Goal: Information Seeking & Learning: Compare options

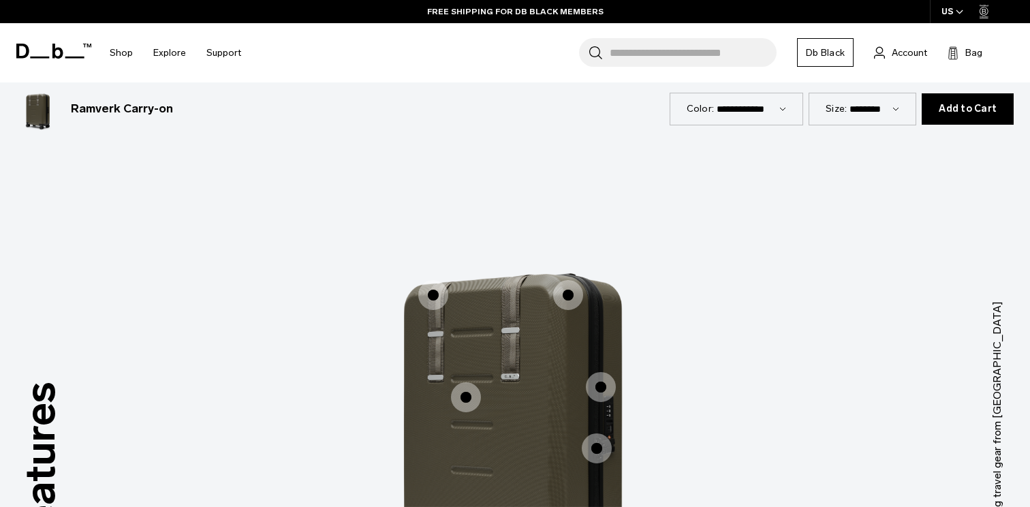
scroll to position [1206, 0]
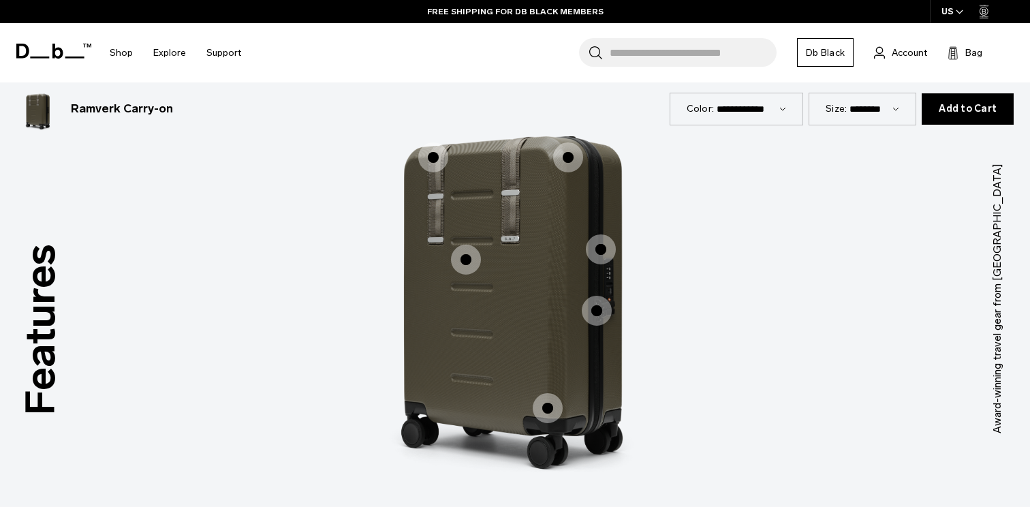
click at [589, 310] on span "1 / 3" at bounding box center [597, 311] width 30 height 30
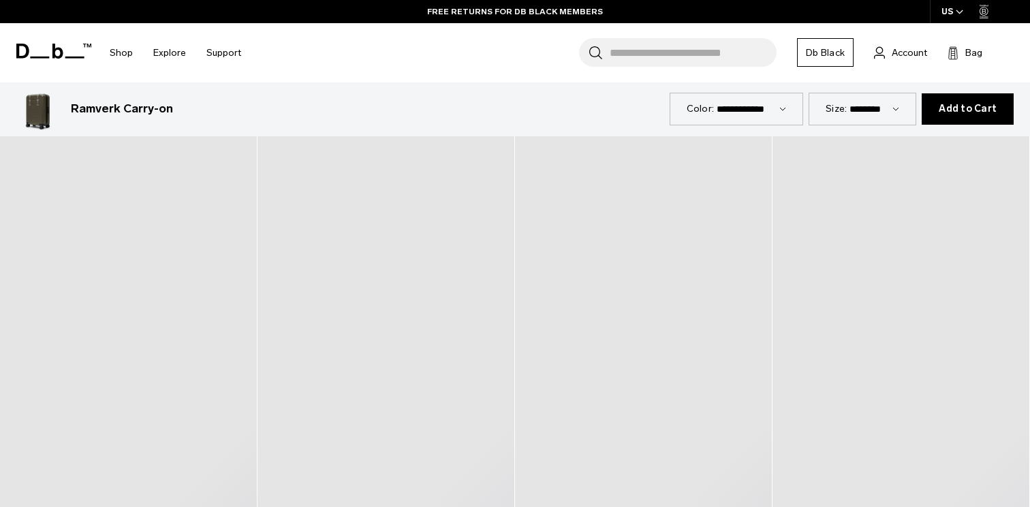
scroll to position [1847, 0]
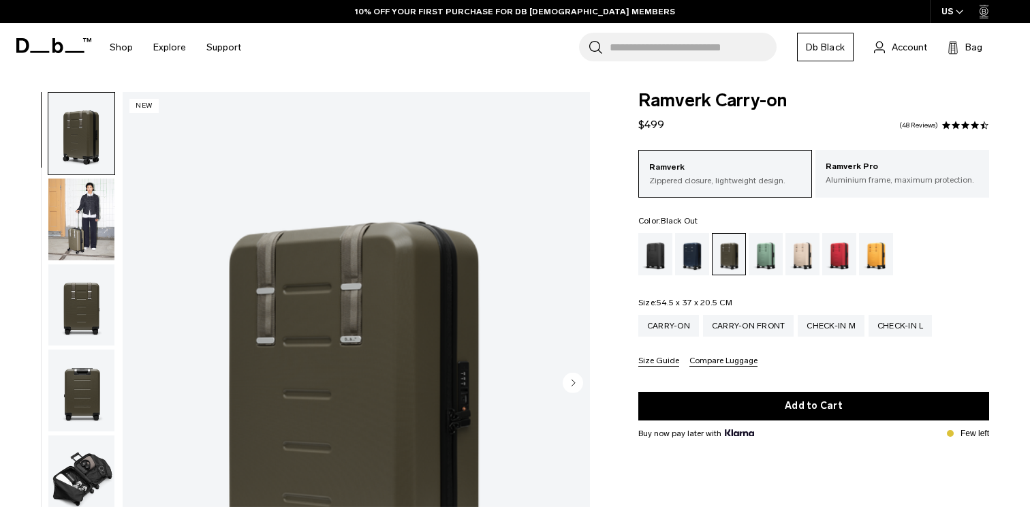
click at [661, 245] on div "Black Out" at bounding box center [655, 254] width 35 height 42
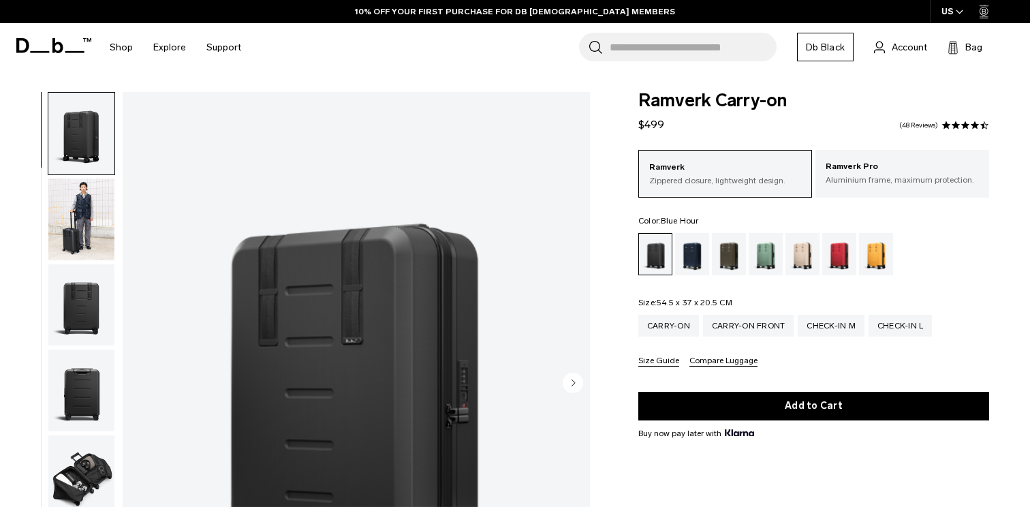
click at [689, 255] on div "Blue Hour" at bounding box center [692, 254] width 35 height 42
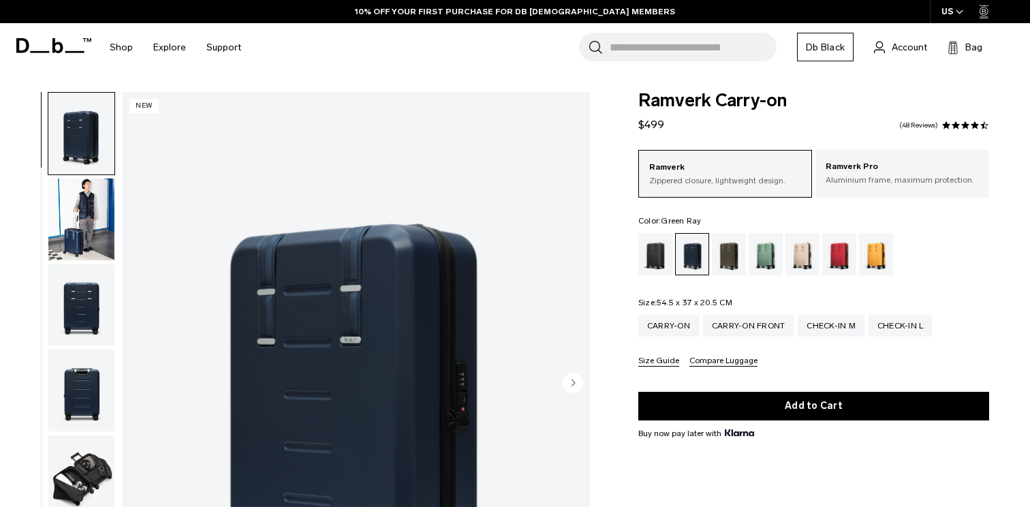
click at [771, 261] on div "Green Ray" at bounding box center [766, 254] width 35 height 42
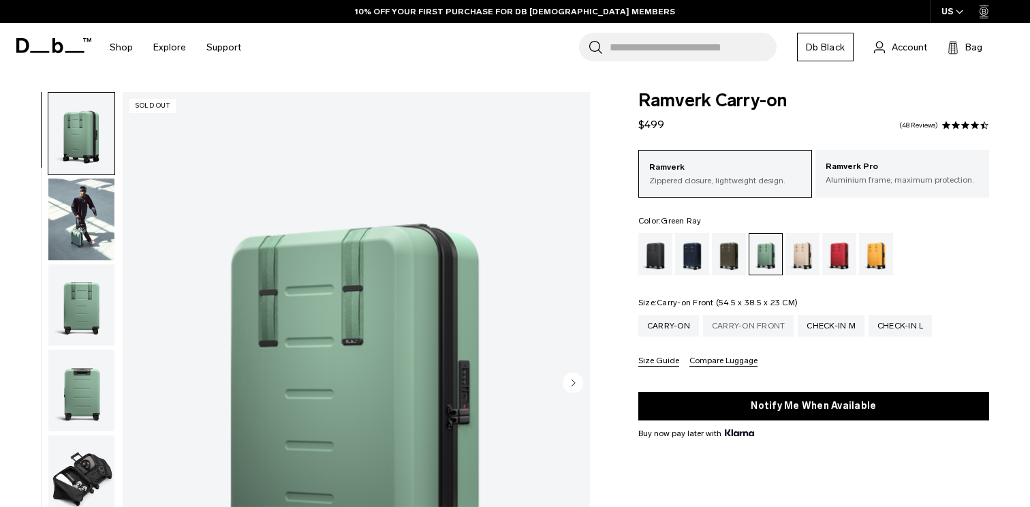
click at [753, 328] on div "Carry-on Front" at bounding box center [748, 326] width 91 height 22
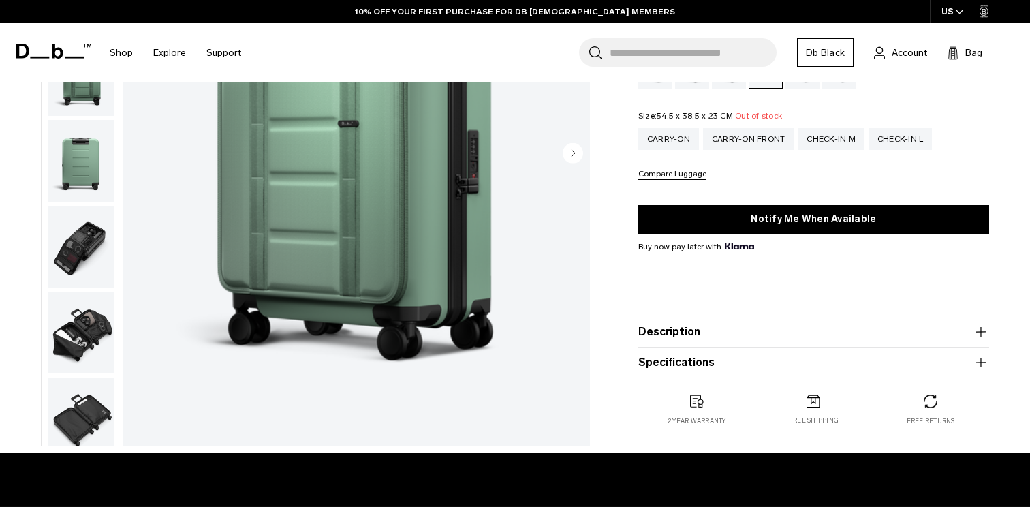
scroll to position [234, 0]
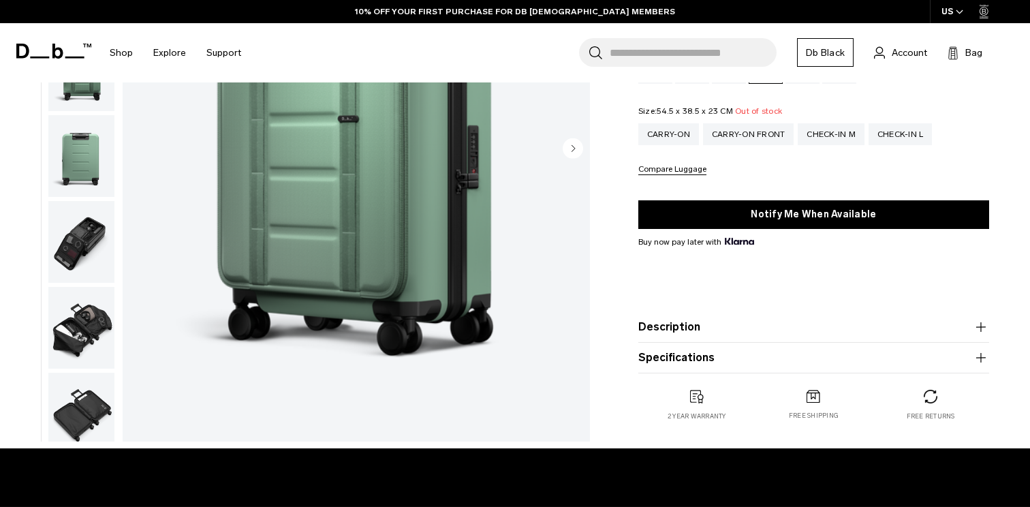
click at [103, 223] on img "button" at bounding box center [81, 242] width 66 height 82
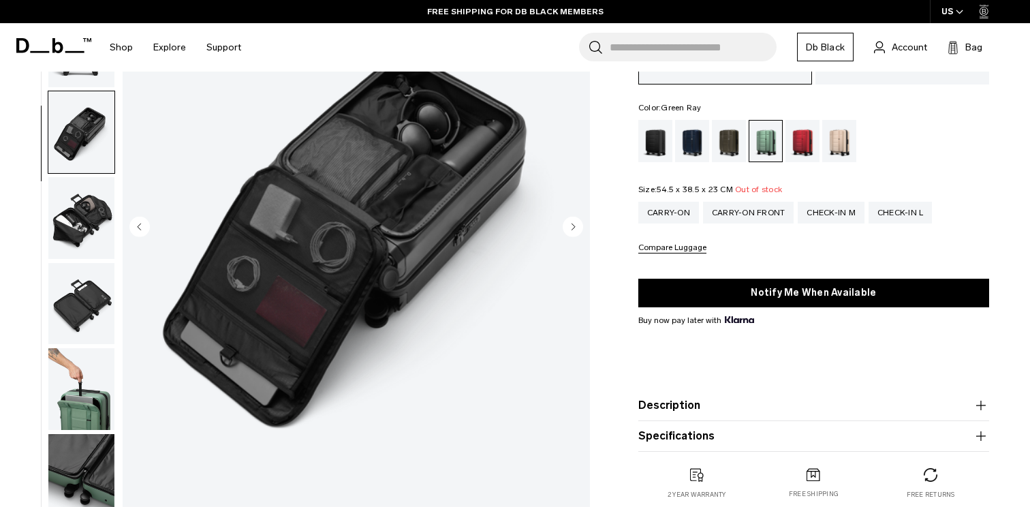
scroll to position [158, 0]
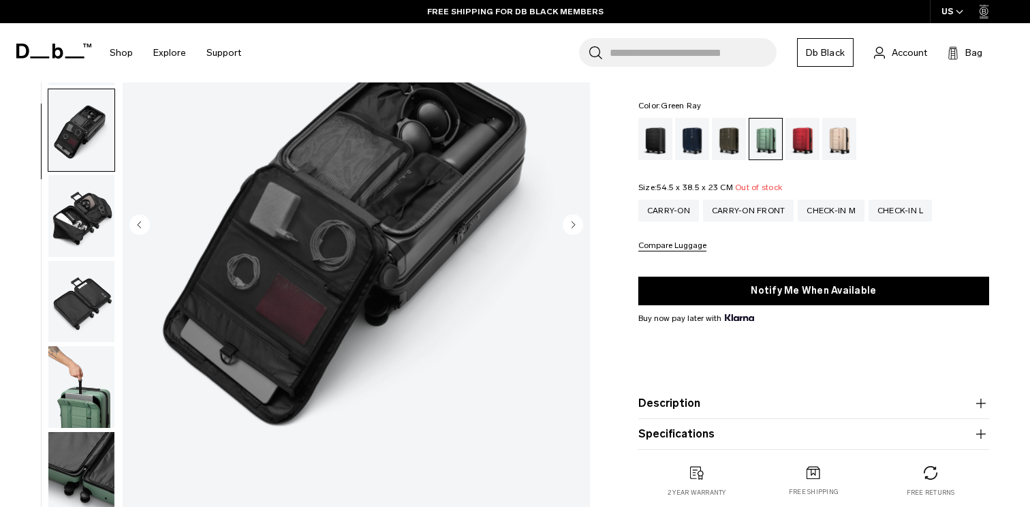
click at [108, 392] on img "button" at bounding box center [81, 387] width 66 height 82
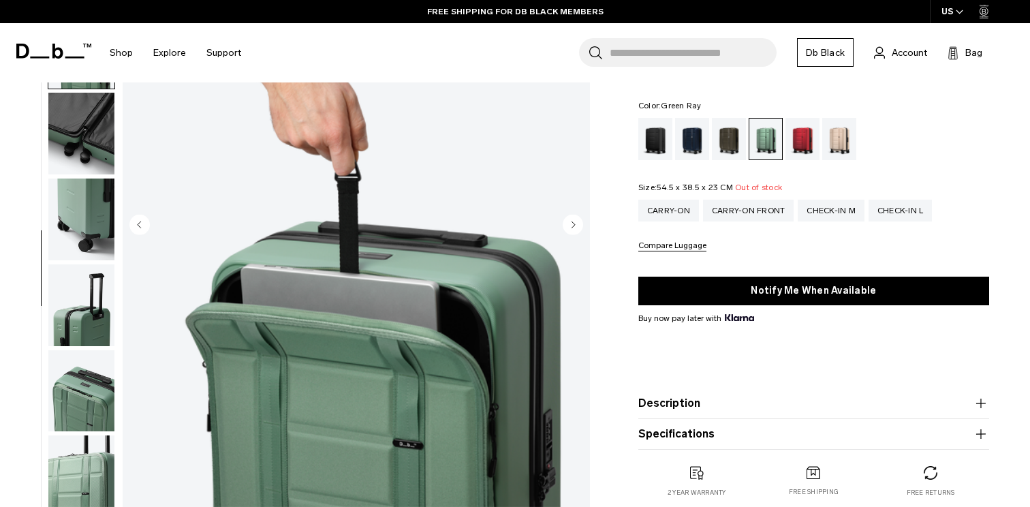
scroll to position [527, 0]
click at [97, 416] on img "button" at bounding box center [81, 391] width 66 height 82
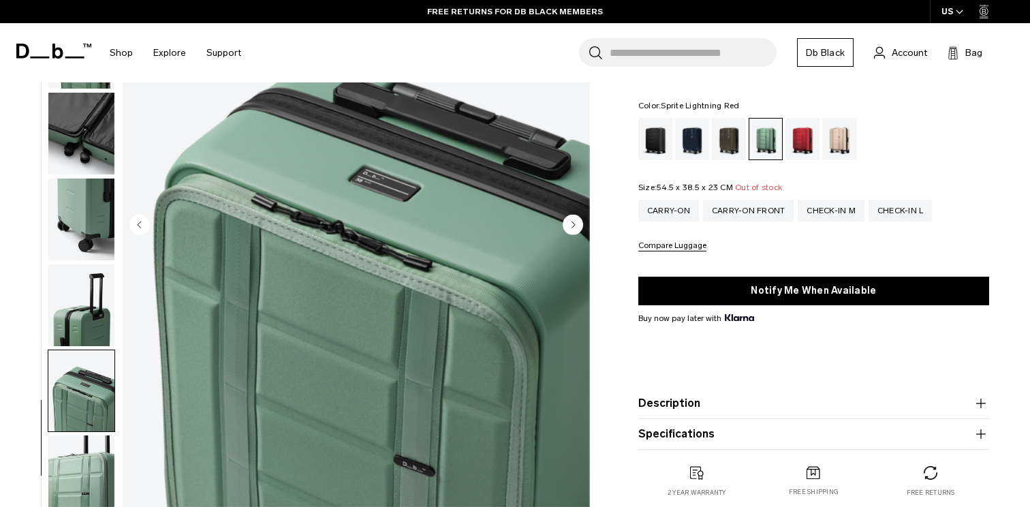
click at [798, 131] on div "Sprite Lightning Red" at bounding box center [802, 139] width 35 height 42
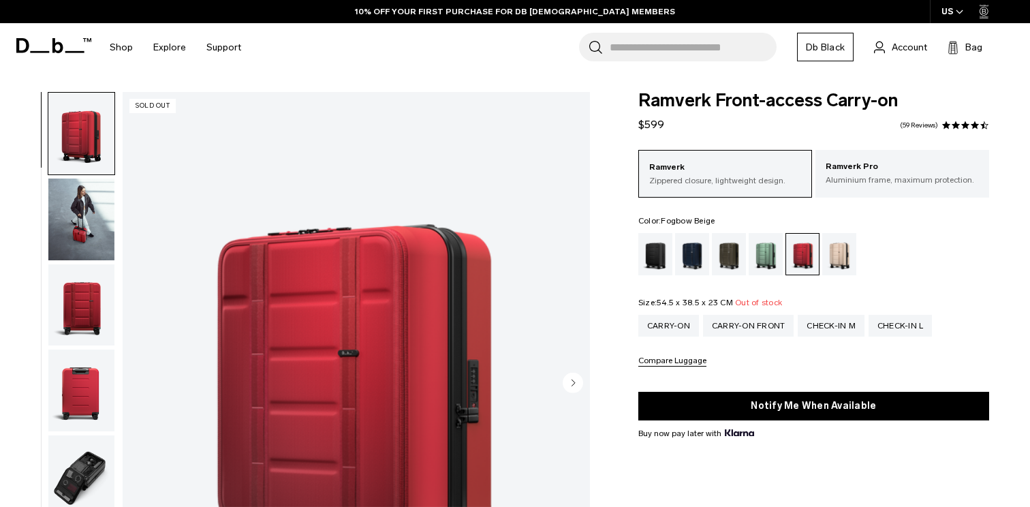
click at [829, 266] on div "Fogbow Beige" at bounding box center [839, 254] width 35 height 42
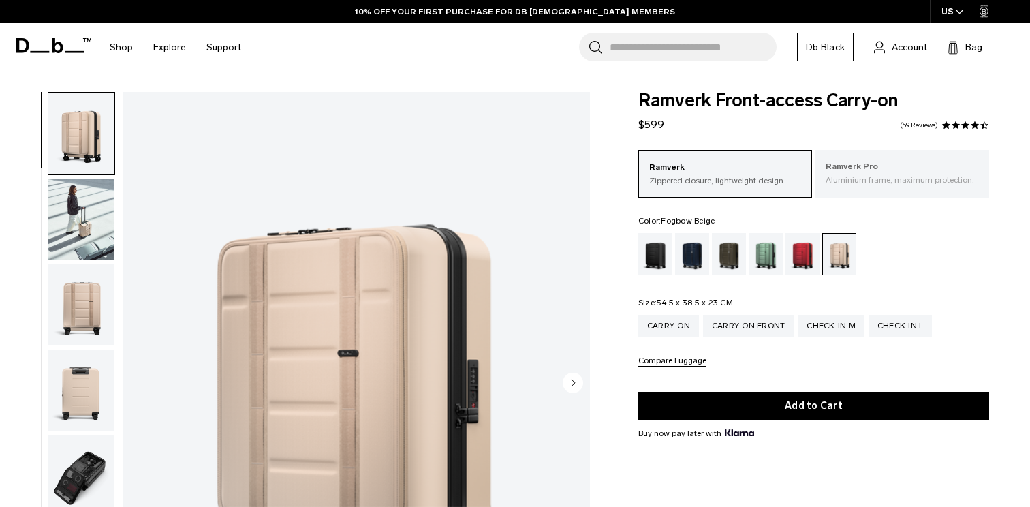
click at [877, 161] on p "Ramverk Pro" at bounding box center [902, 167] width 153 height 14
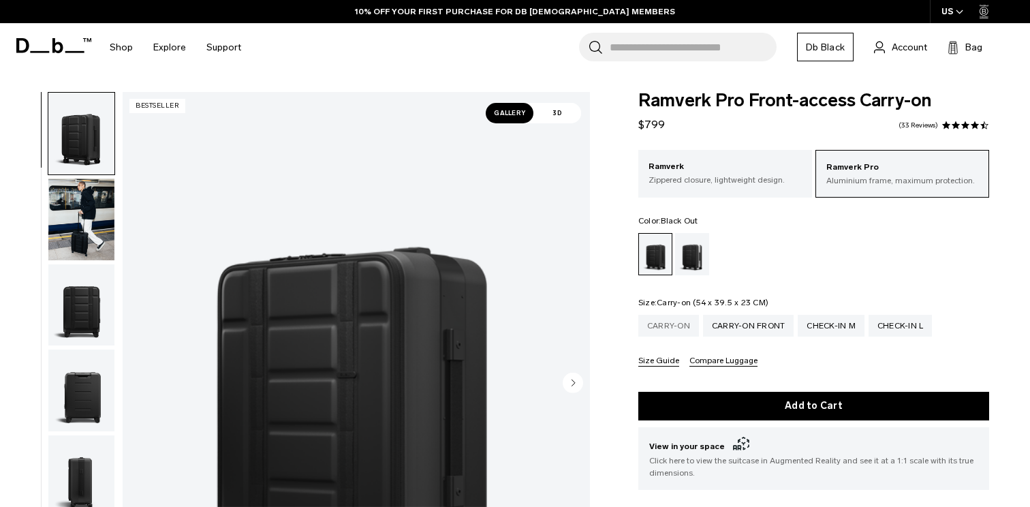
click at [665, 322] on div "Carry-on" at bounding box center [668, 326] width 61 height 22
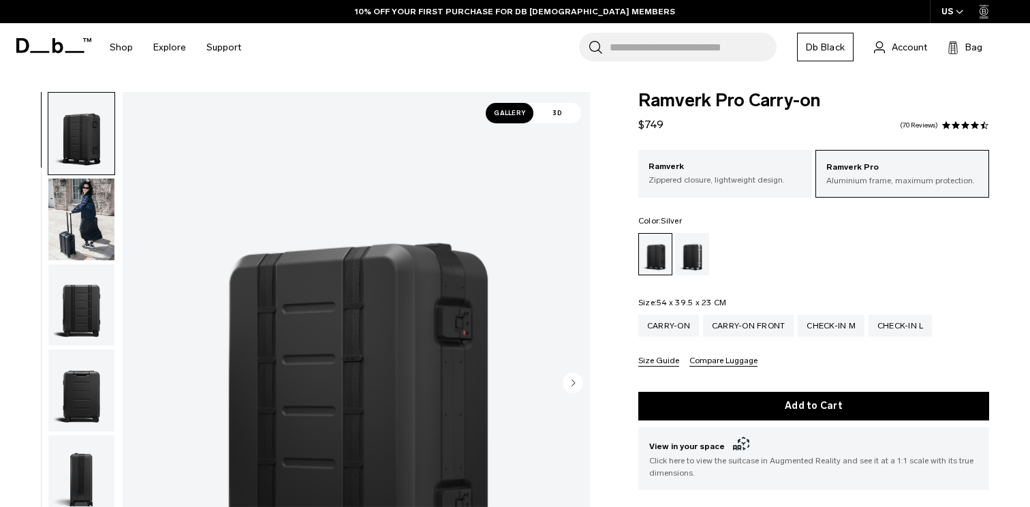
click at [694, 261] on div "Silver" at bounding box center [692, 254] width 35 height 42
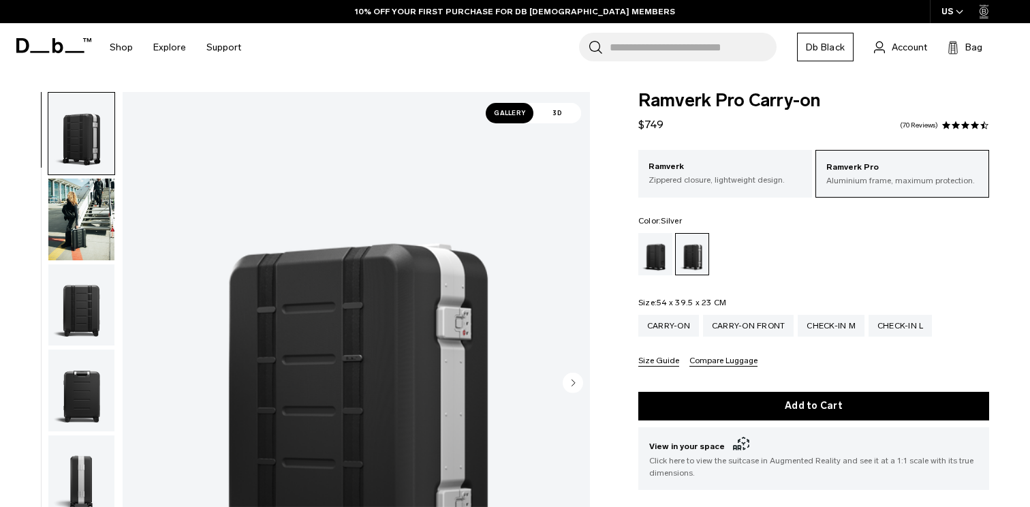
click at [619, 264] on div "Ramverk Pro Carry-on $749 4.6 star rating 70 Reviews Ramverk Pro Aluminium fram…" at bounding box center [813, 406] width 433 height 628
click at [565, 112] on span "3D" at bounding box center [557, 113] width 48 height 20
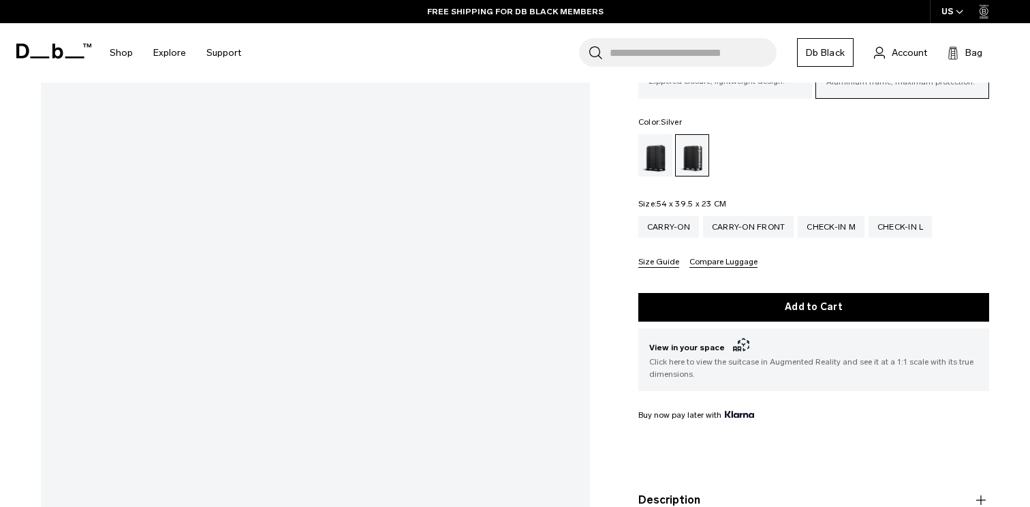
scroll to position [202, 0]
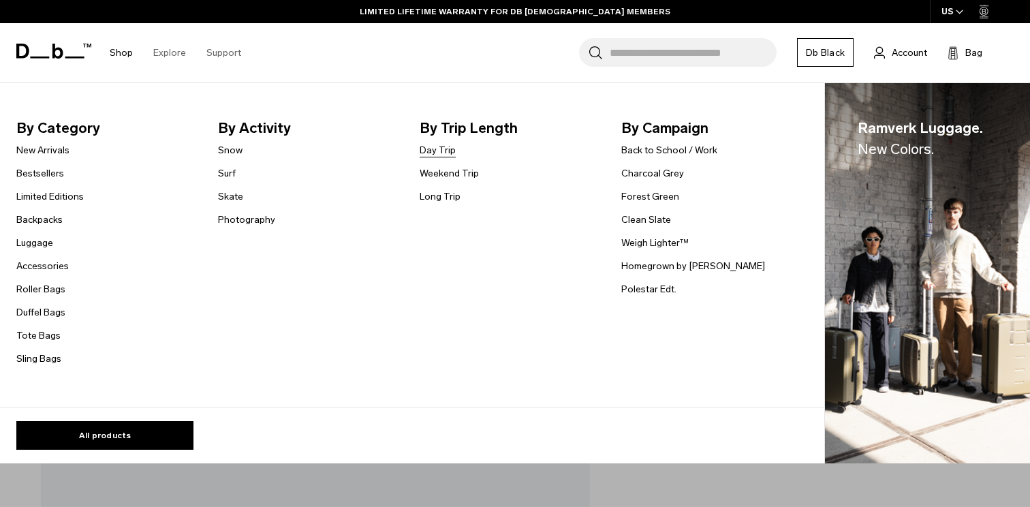
click at [429, 152] on link "Day Trip" at bounding box center [438, 150] width 36 height 14
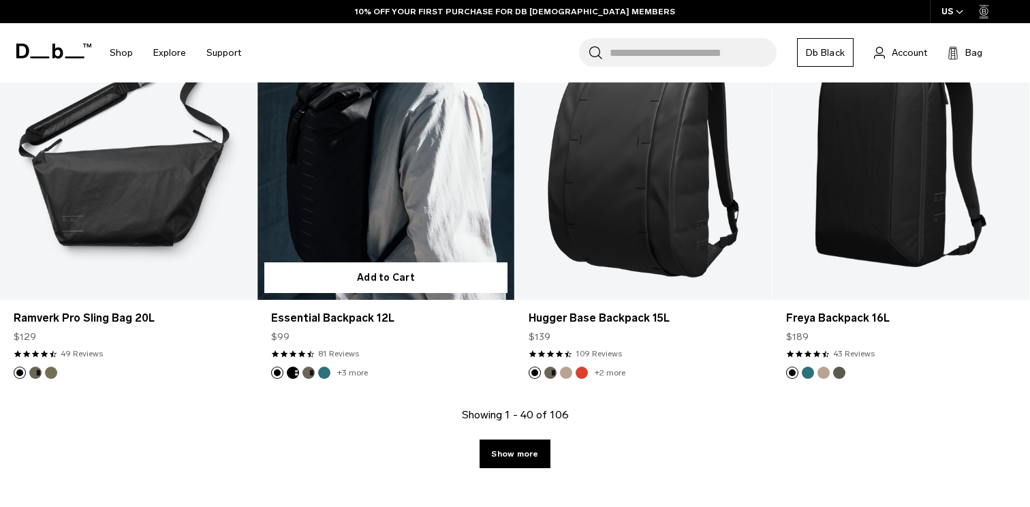
scroll to position [3910, 0]
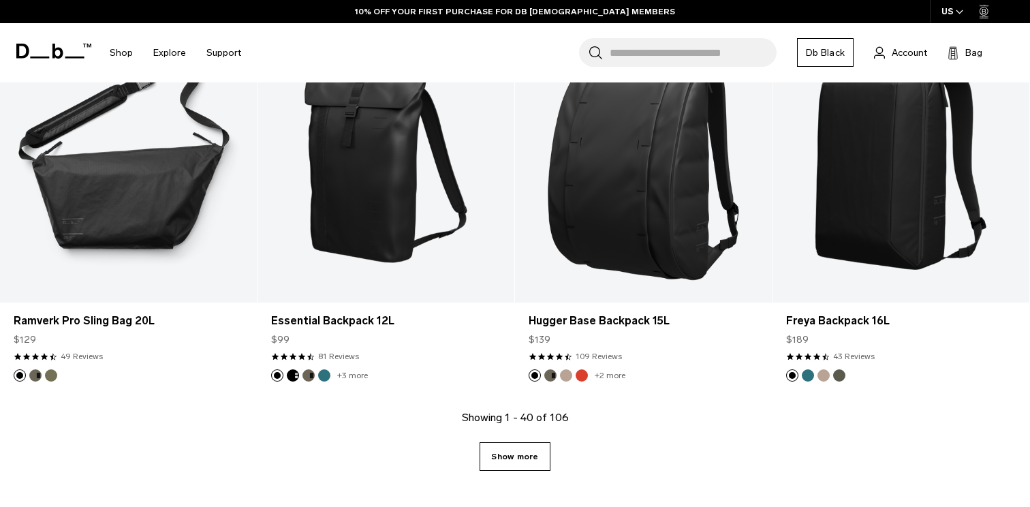
click at [535, 449] on link "Show more" at bounding box center [515, 456] width 70 height 29
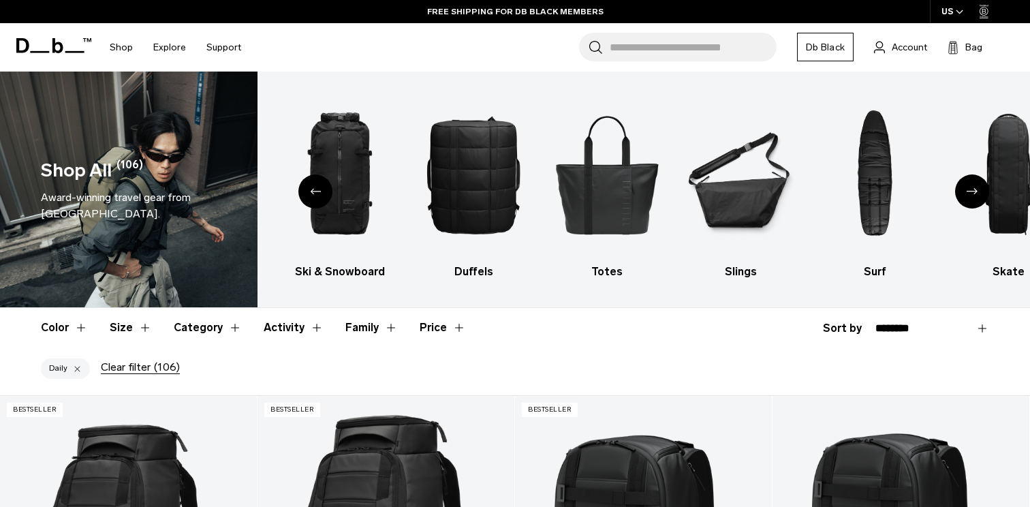
click at [979, 189] on div "Next slide" at bounding box center [972, 191] width 34 height 34
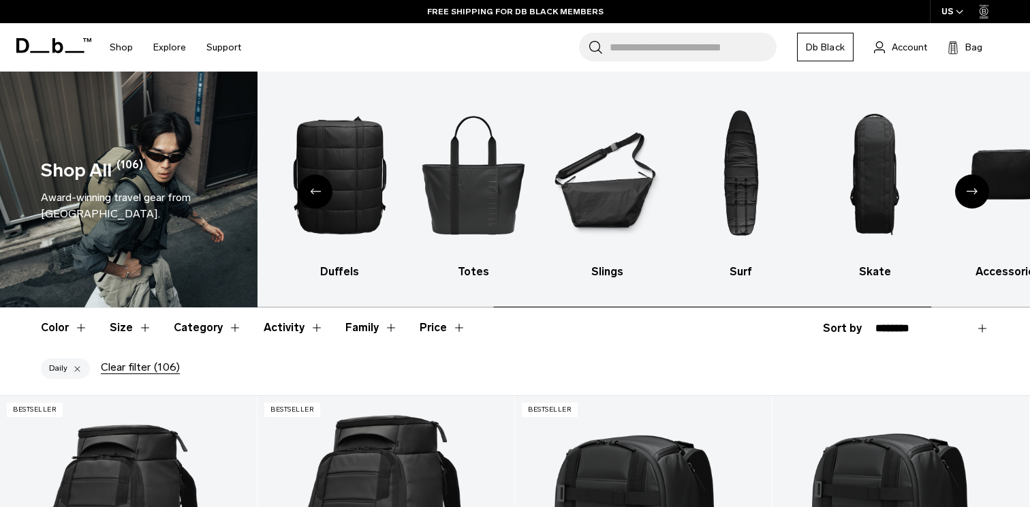
click at [979, 189] on div "Next slide" at bounding box center [972, 191] width 34 height 34
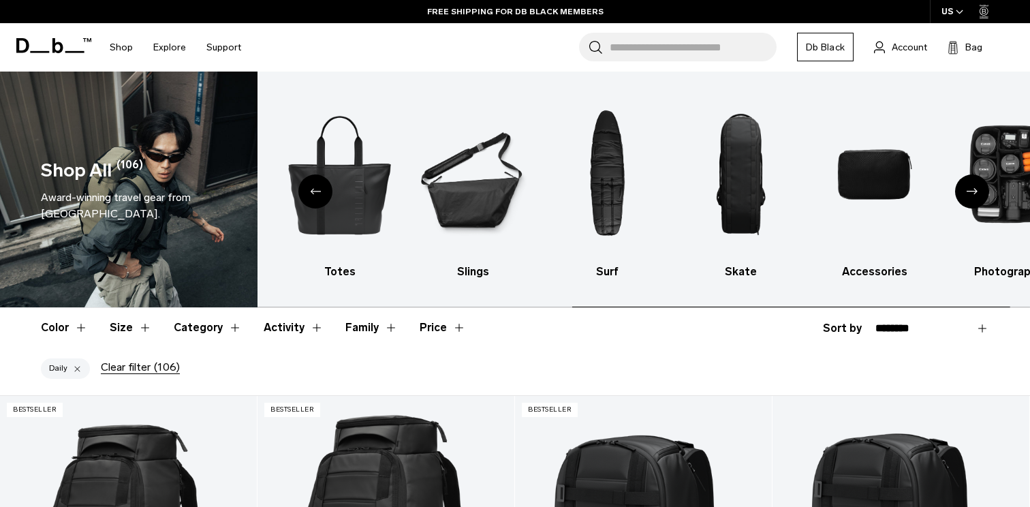
click at [979, 189] on div "Next slide" at bounding box center [972, 191] width 34 height 34
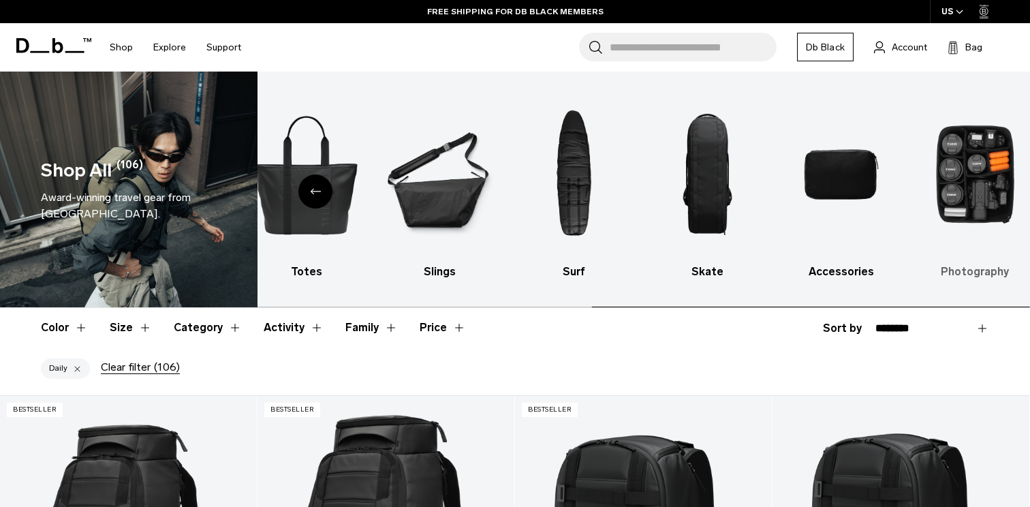
click at [979, 170] on img "10 / 10" at bounding box center [975, 174] width 110 height 165
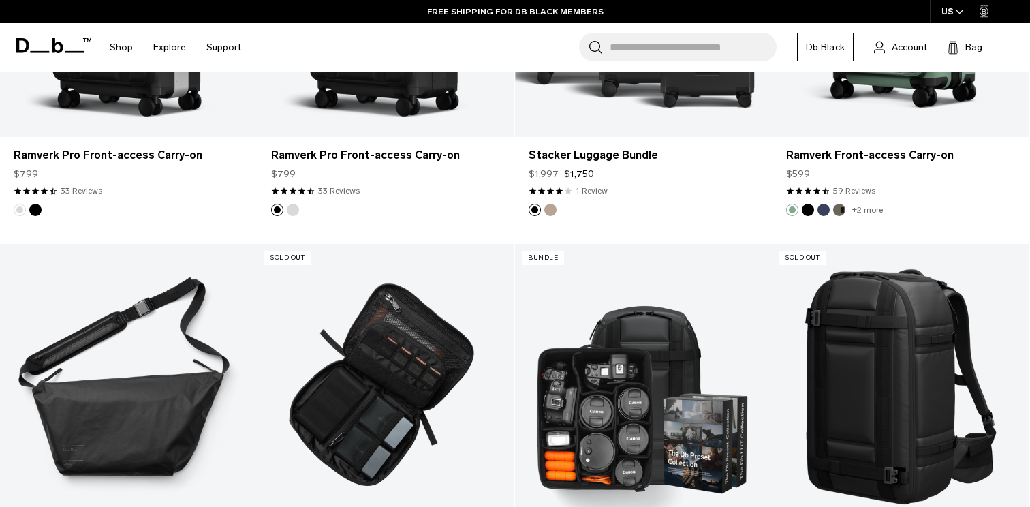
scroll to position [1420, 0]
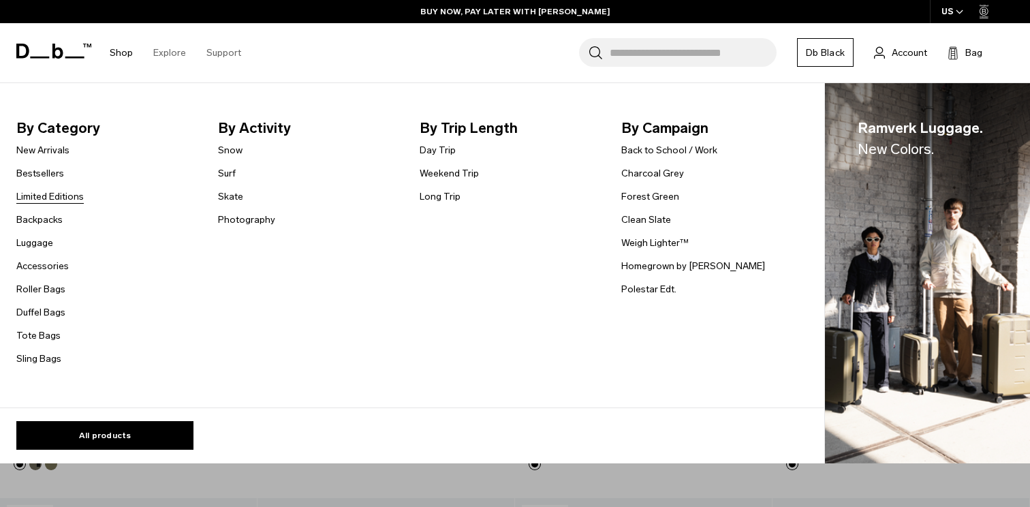
click at [67, 198] on link "Limited Editions" at bounding box center [49, 196] width 67 height 14
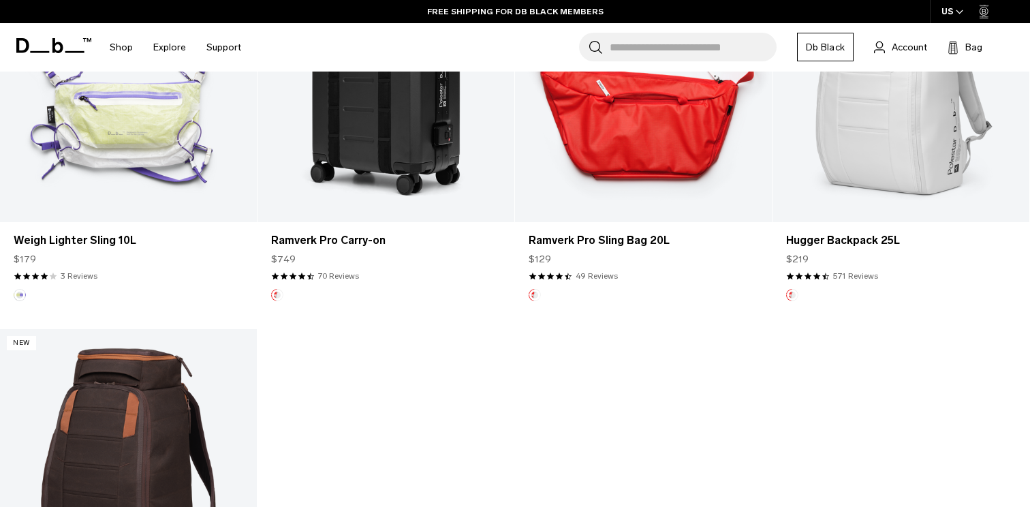
scroll to position [779, 0]
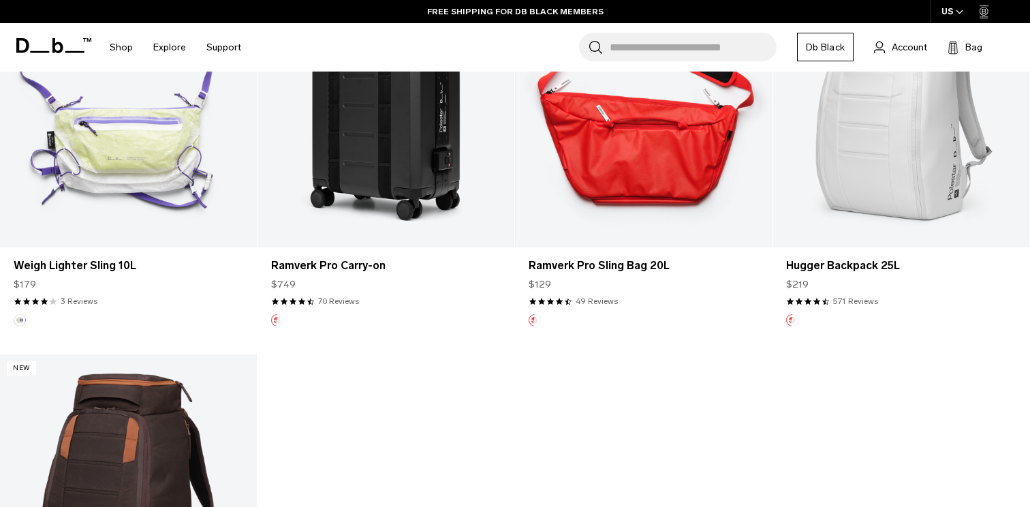
click at [651, 159] on link "Ramverk Pro Sling Bag 20L" at bounding box center [643, 104] width 257 height 285
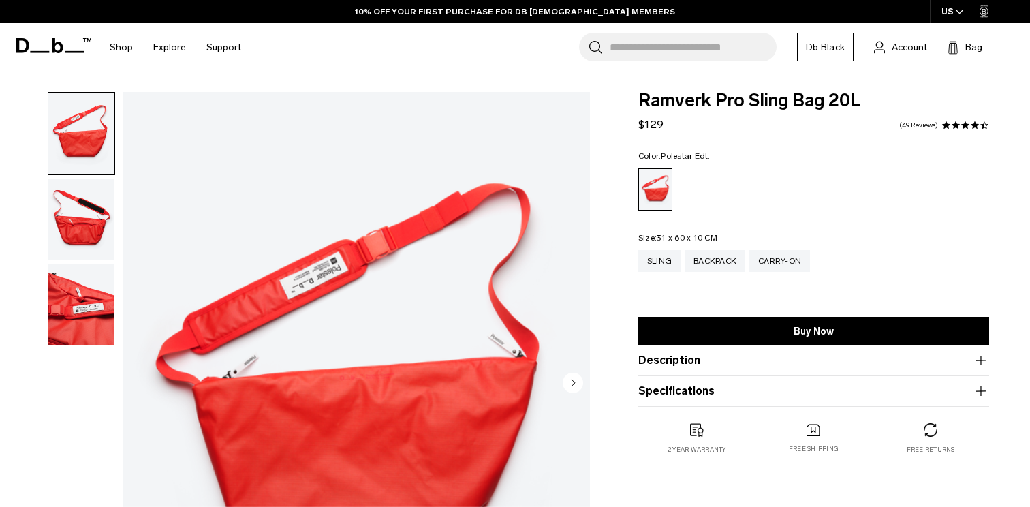
click at [99, 233] on img "button" at bounding box center [81, 219] width 66 height 82
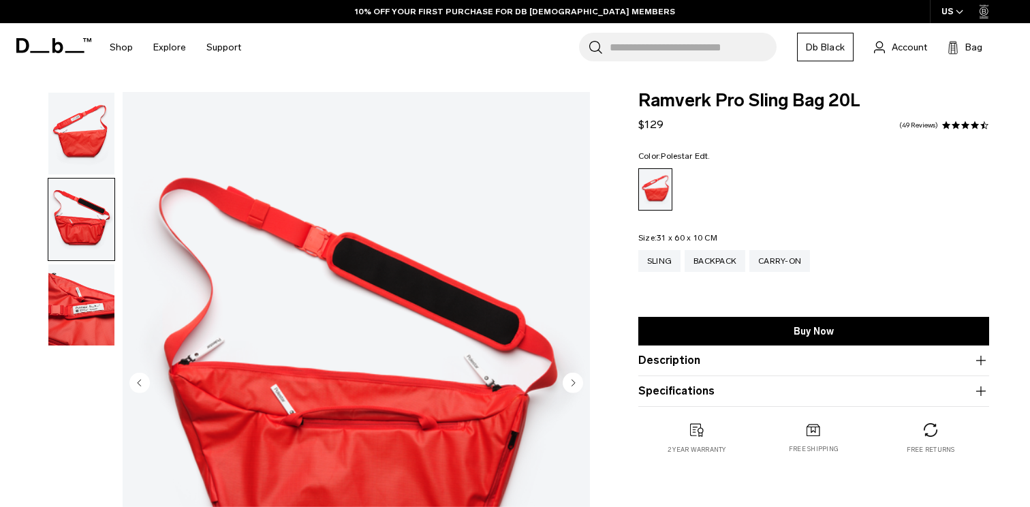
click at [86, 315] on img "button" at bounding box center [81, 305] width 66 height 82
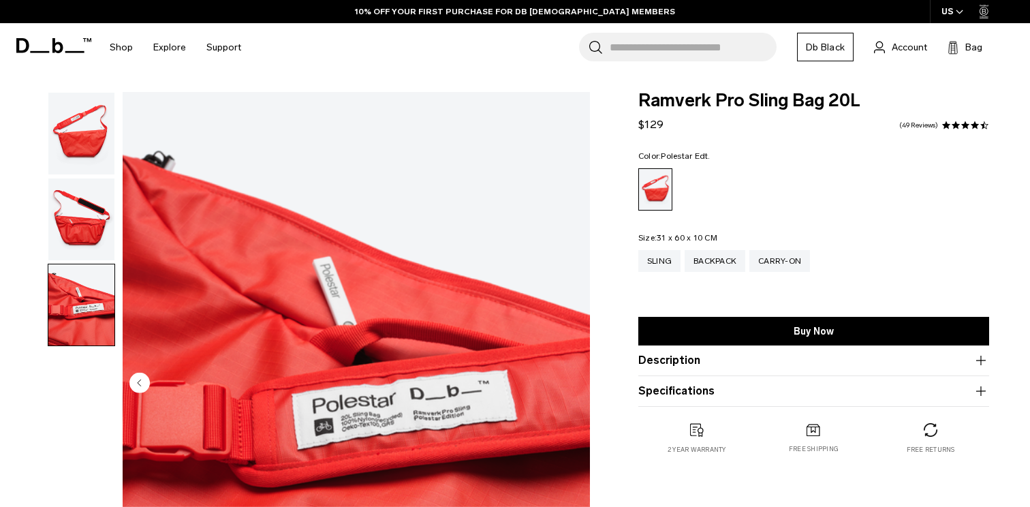
click at [78, 146] on img "button" at bounding box center [81, 134] width 66 height 82
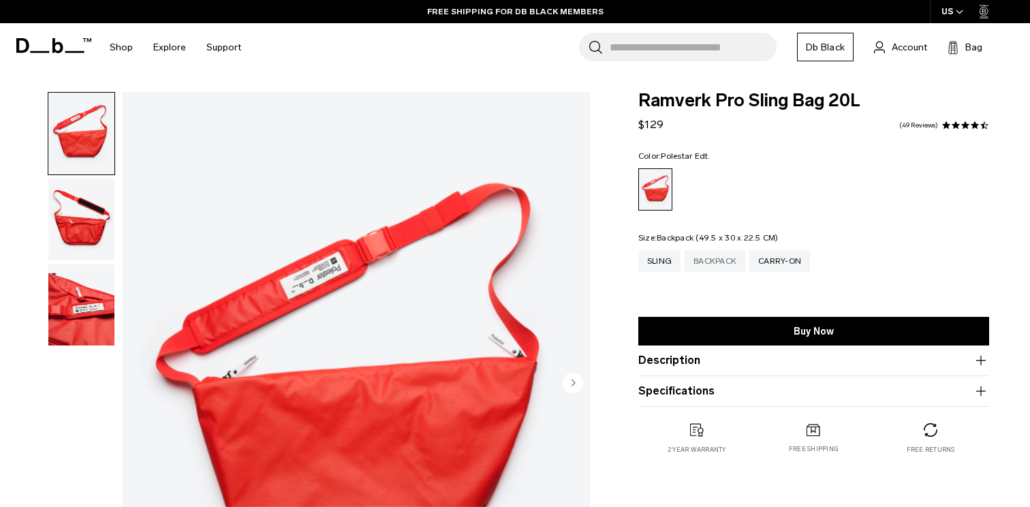
click at [705, 253] on div "Backpack" at bounding box center [715, 261] width 61 height 22
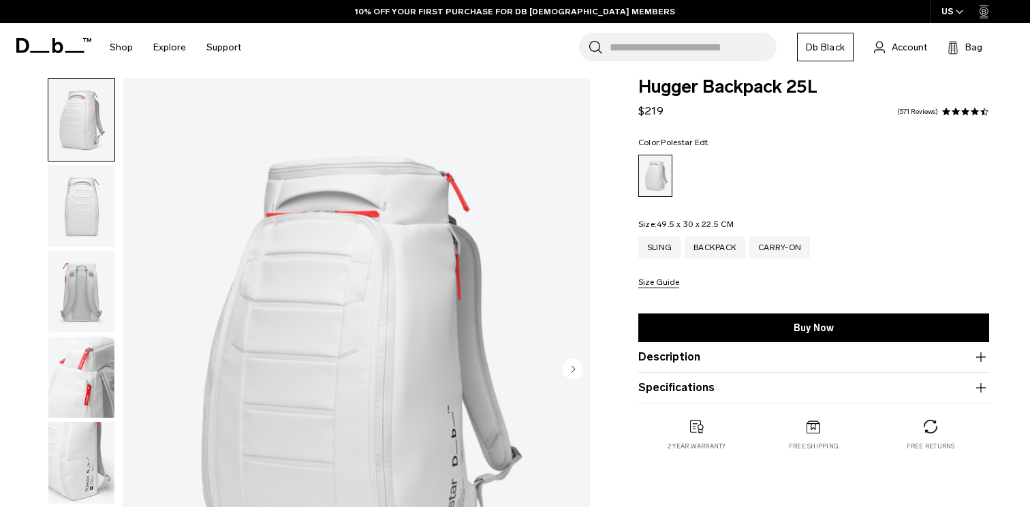
scroll to position [116, 0]
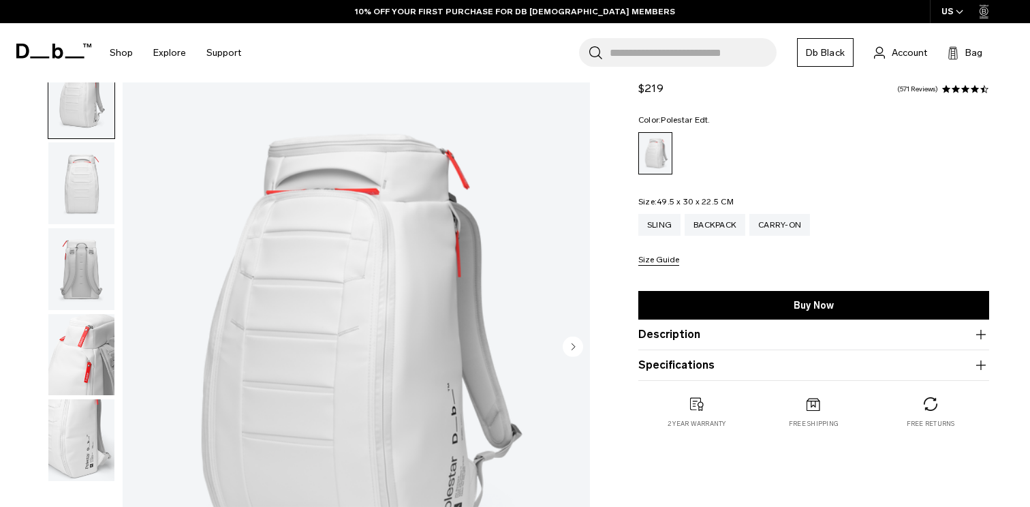
click at [76, 191] on img "button" at bounding box center [81, 183] width 66 height 82
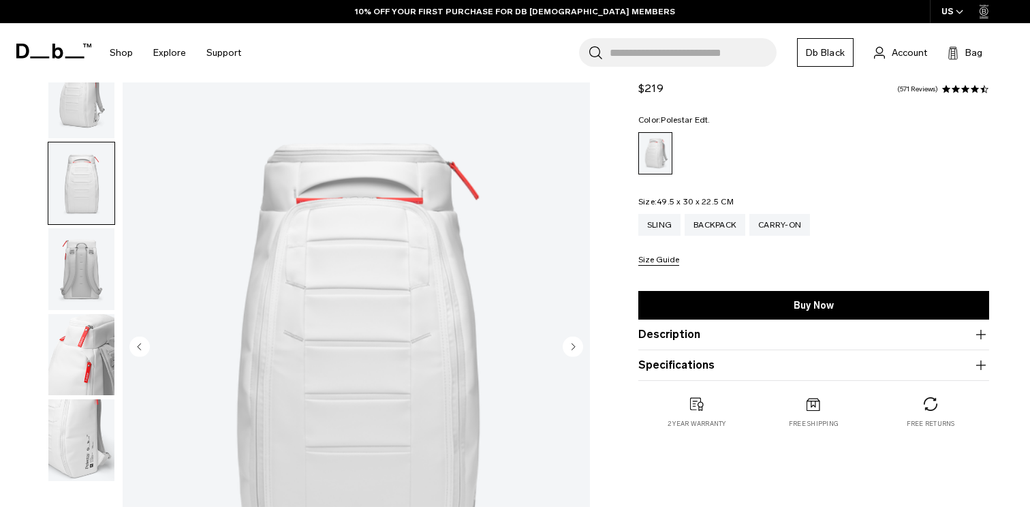
click at [76, 241] on img "button" at bounding box center [81, 269] width 66 height 82
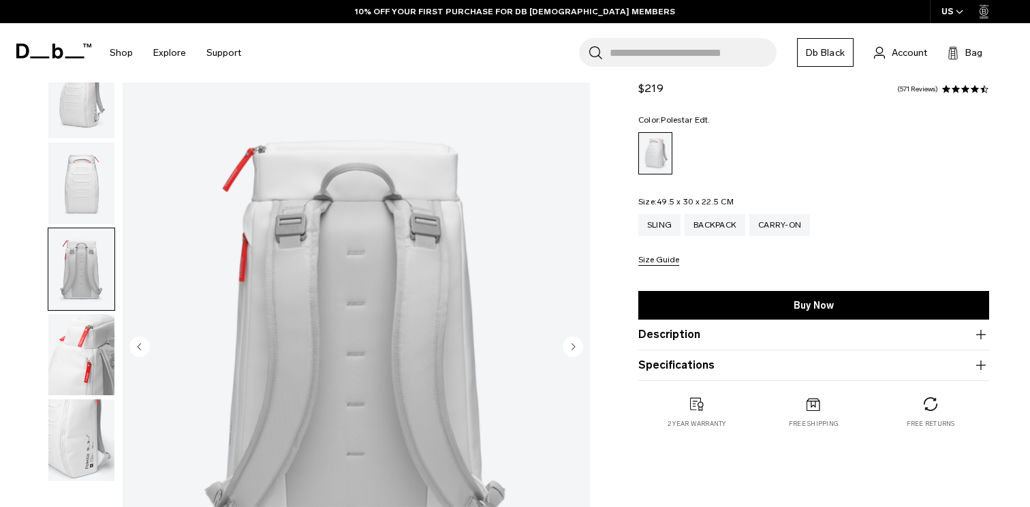
click at [82, 328] on img "button" at bounding box center [81, 355] width 66 height 82
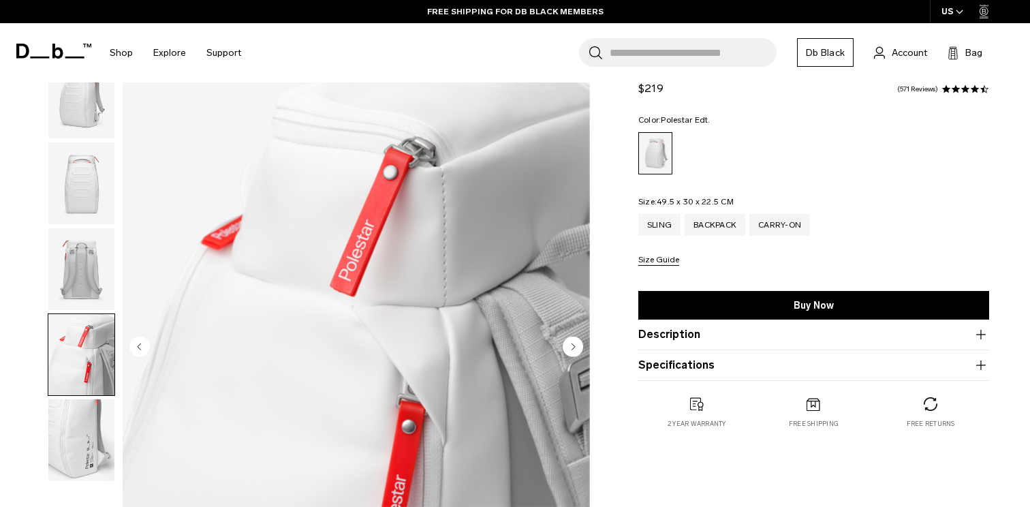
click at [92, 420] on img "button" at bounding box center [81, 440] width 66 height 82
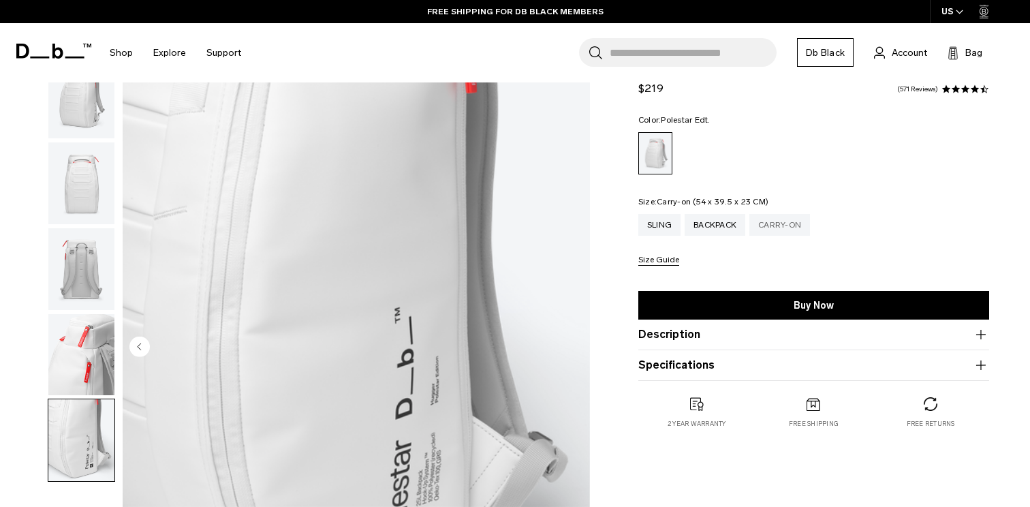
click at [776, 222] on div "Carry-on" at bounding box center [779, 225] width 61 height 22
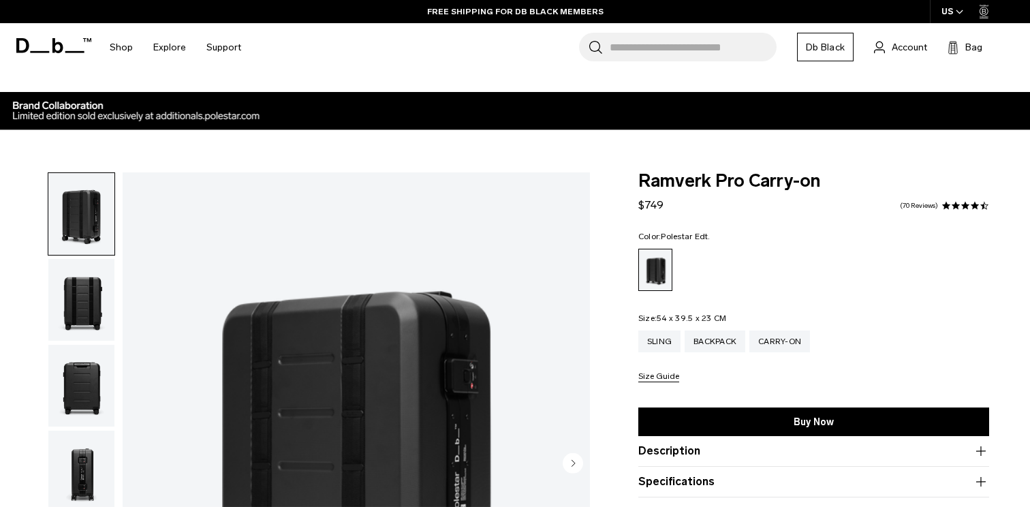
click at [608, 261] on div "Ramverk Pro Carry-on $749 4.6 star rating 70 Reviews Color: Polestar Edt. Out o…" at bounding box center [813, 372] width 433 height 400
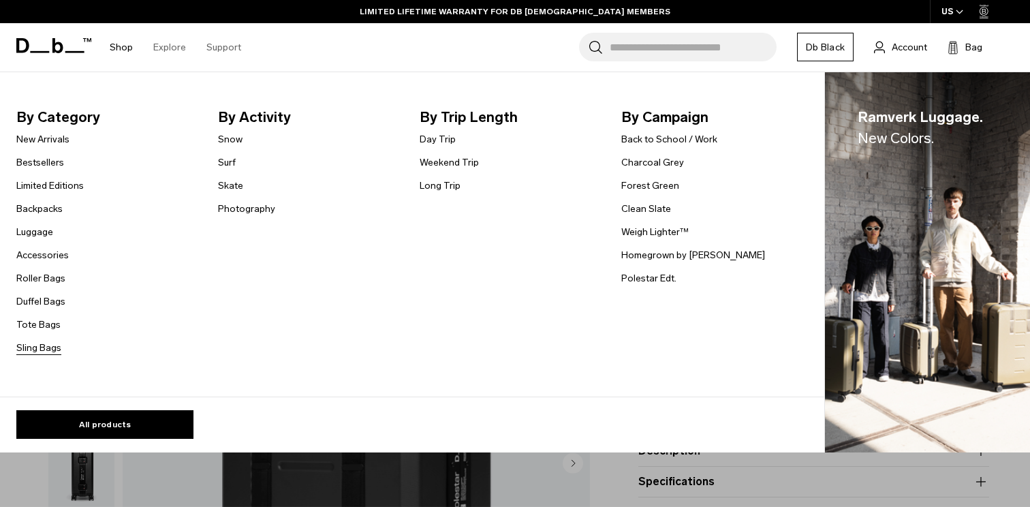
click at [40, 344] on link "Sling Bags" at bounding box center [38, 348] width 45 height 14
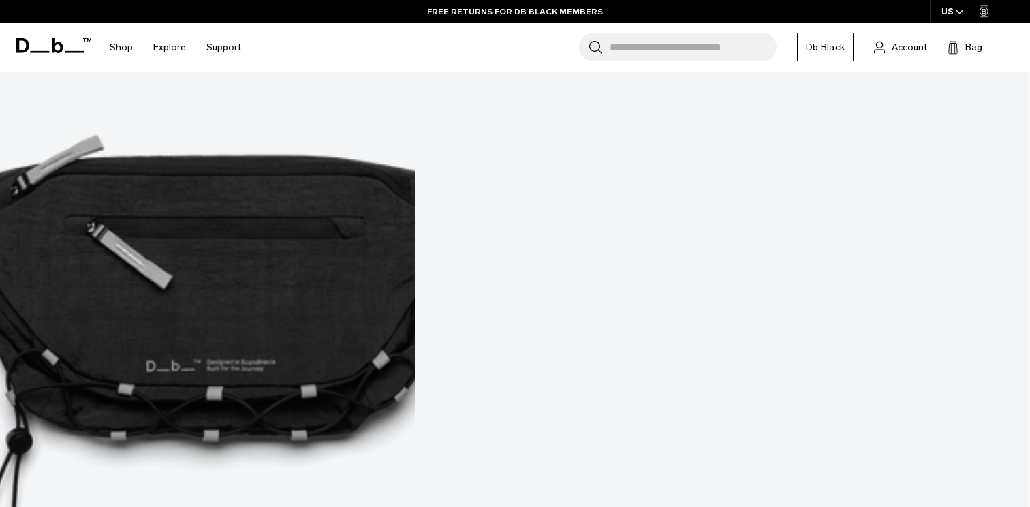
scroll to position [691, 0]
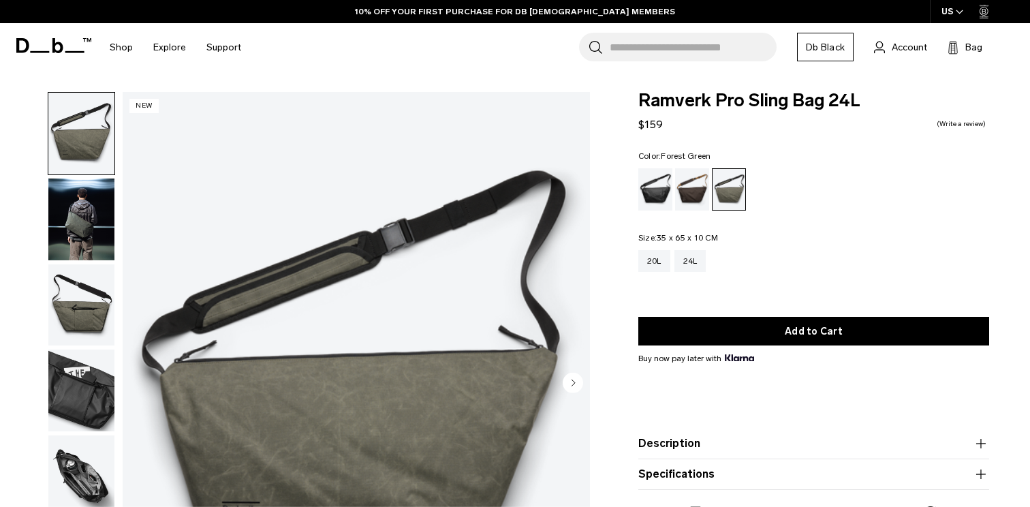
click at [80, 237] on img "button" at bounding box center [81, 219] width 66 height 82
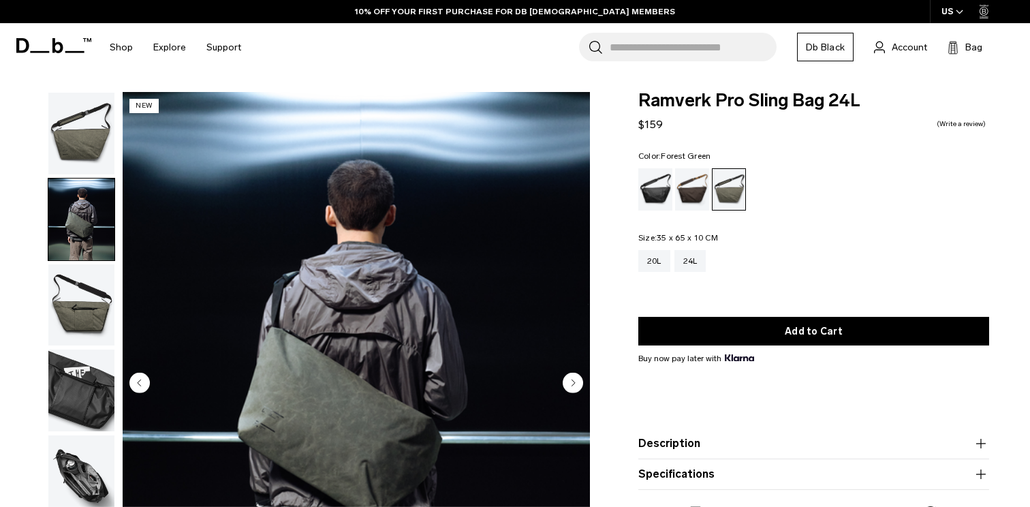
click at [92, 336] on img "button" at bounding box center [81, 305] width 66 height 82
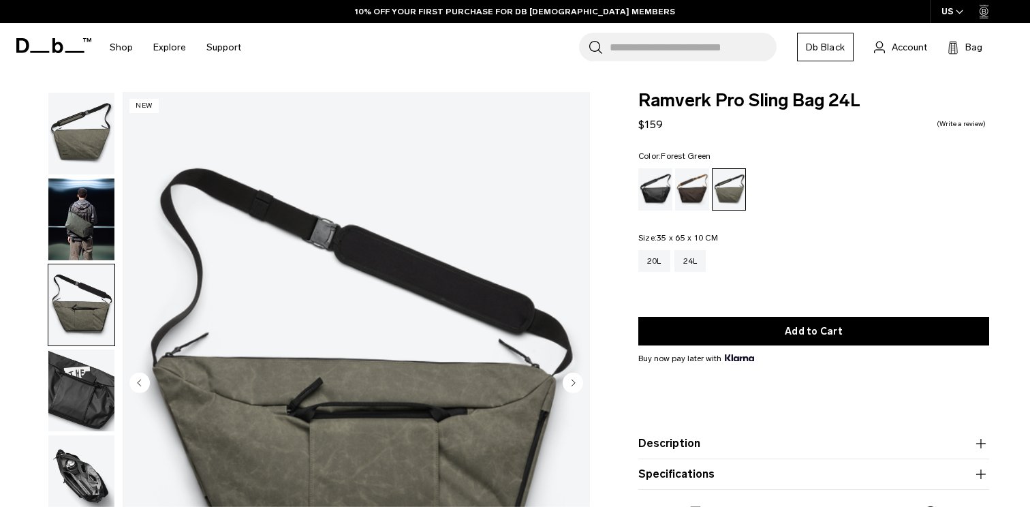
click at [72, 392] on img "button" at bounding box center [81, 390] width 66 height 82
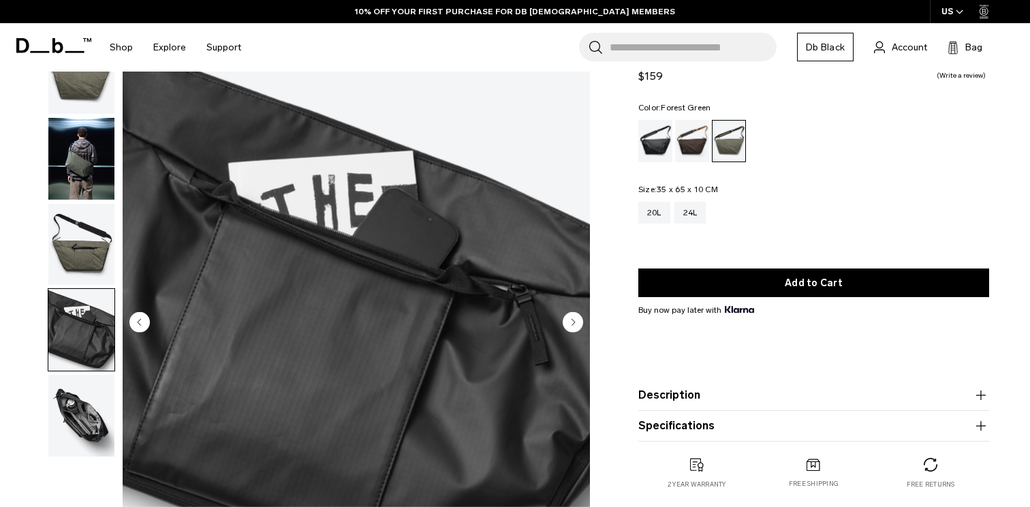
scroll to position [62, 0]
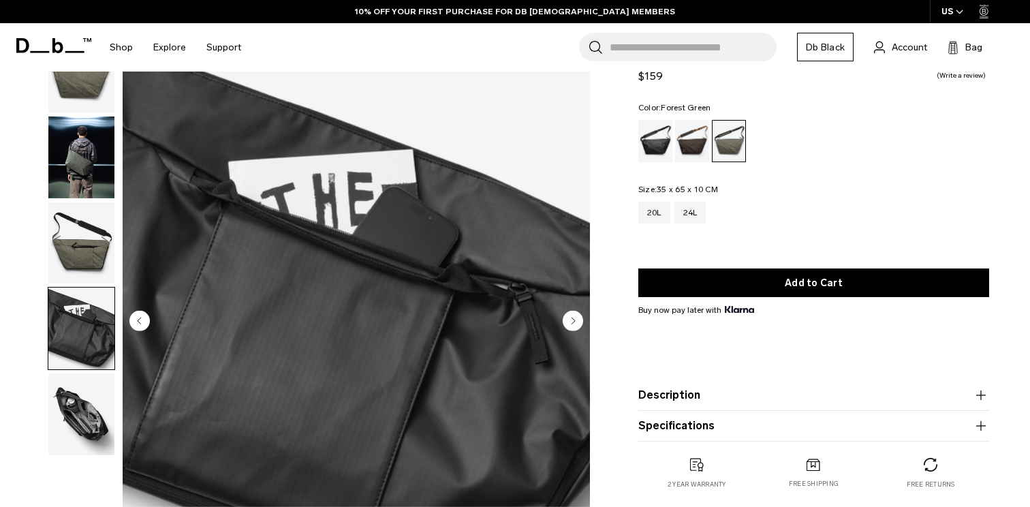
click at [72, 392] on img "button" at bounding box center [81, 414] width 66 height 82
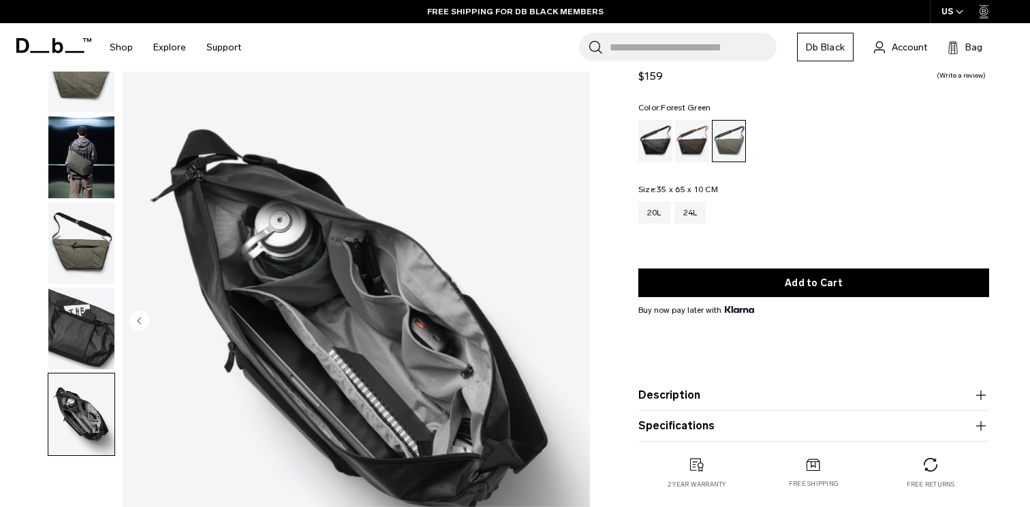
click at [603, 223] on div "Ramverk Pro Sling Bag 24L $159 0.0 star rating Write a review Color: Forest Gre…" at bounding box center [813, 280] width 433 height 473
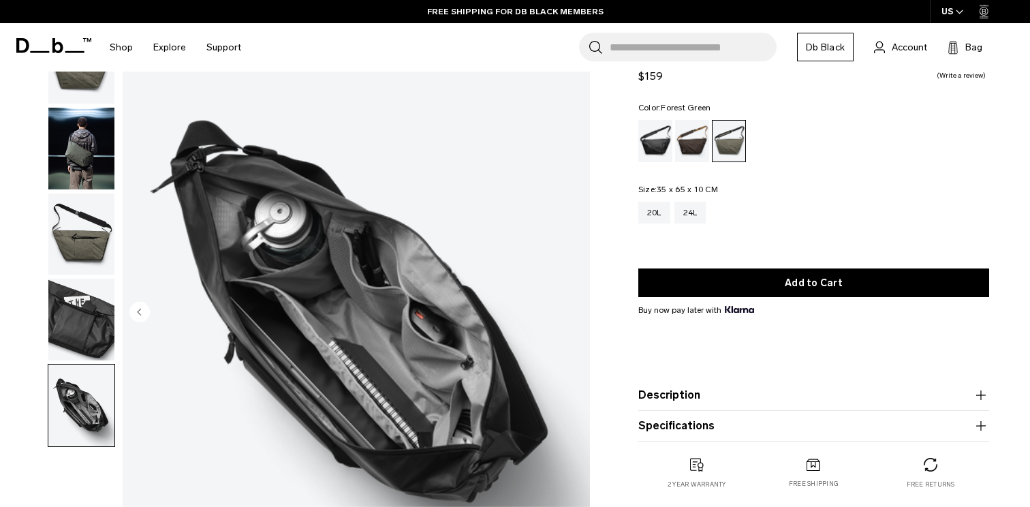
scroll to position [0, 0]
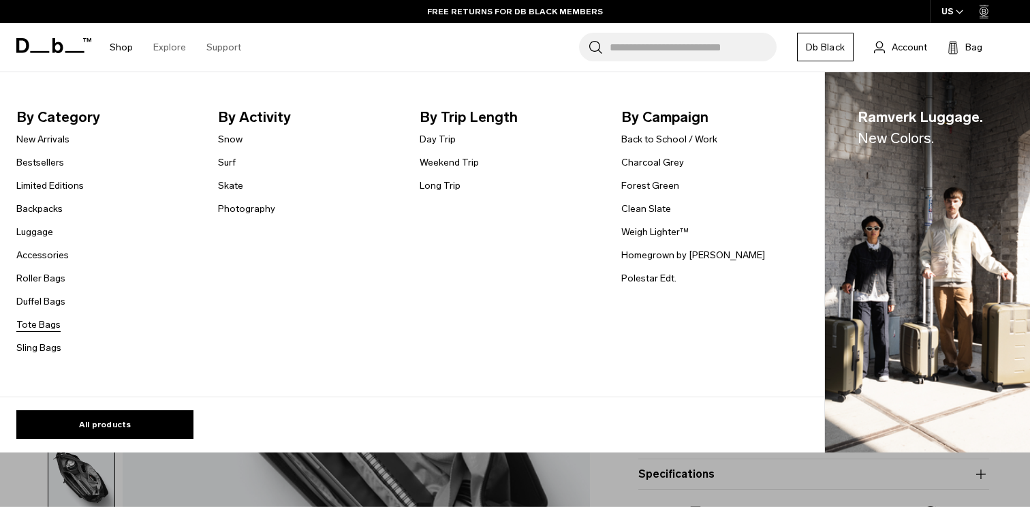
click at [29, 326] on link "Tote Bags" at bounding box center [38, 324] width 44 height 14
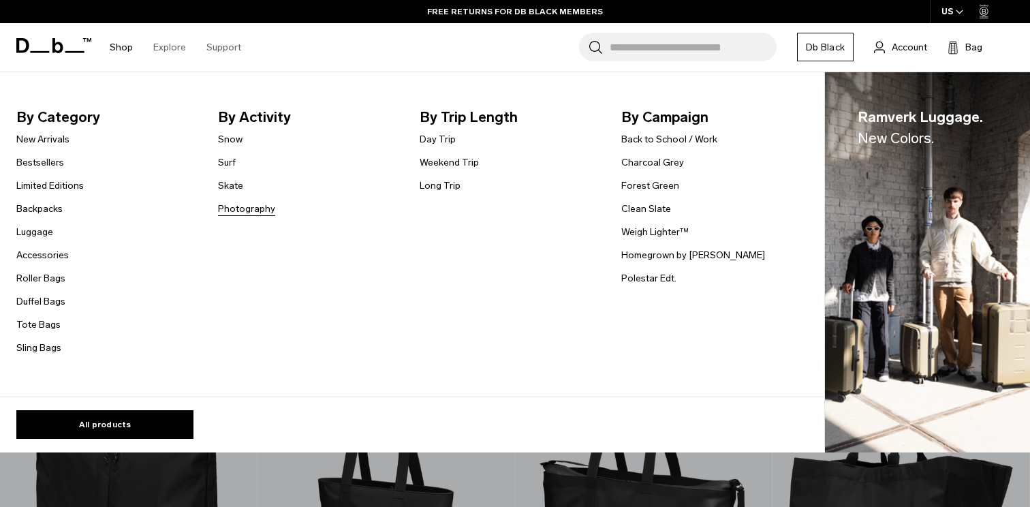
click at [238, 211] on link "Photography" at bounding box center [246, 209] width 57 height 14
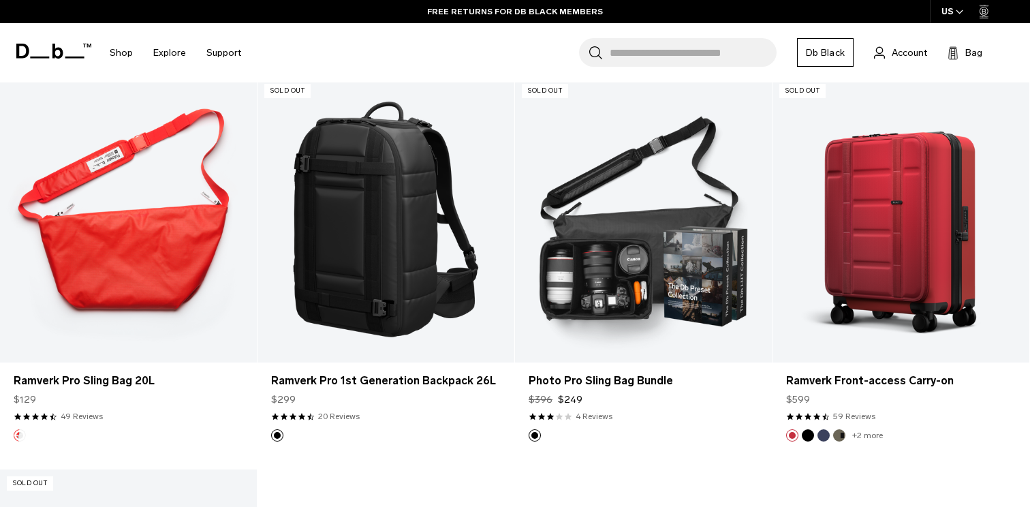
scroll to position [2619, 0]
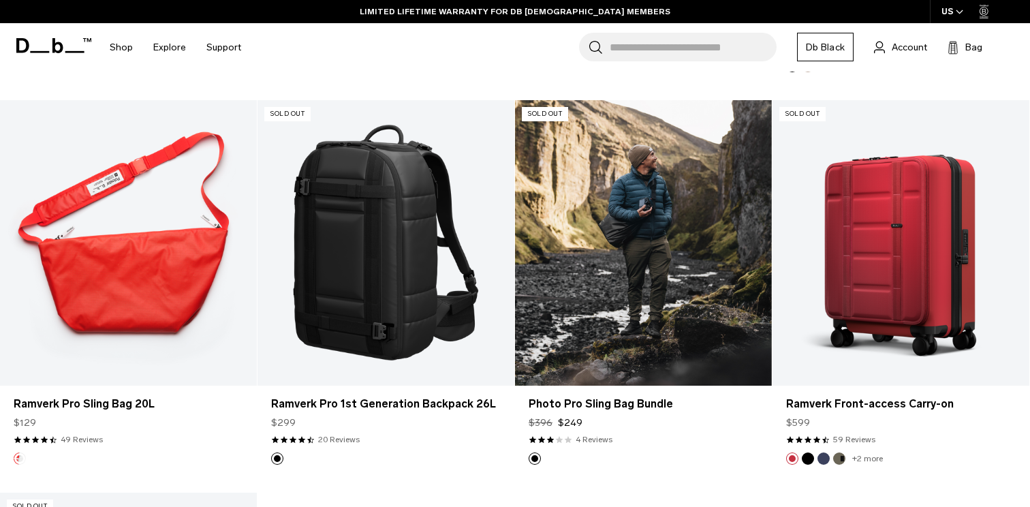
click at [643, 297] on link "Photo Pro Sling Bag Bundle" at bounding box center [643, 242] width 257 height 285
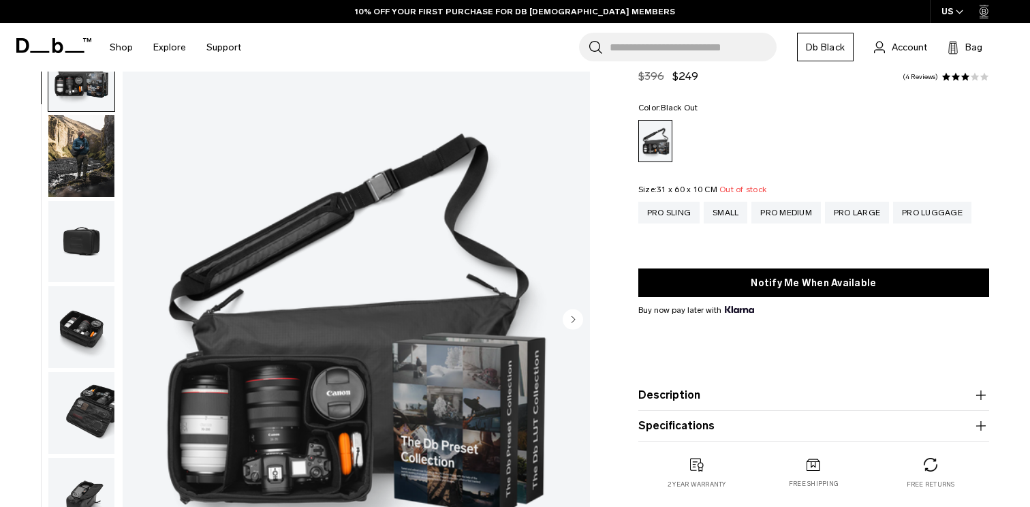
scroll to position [65, 0]
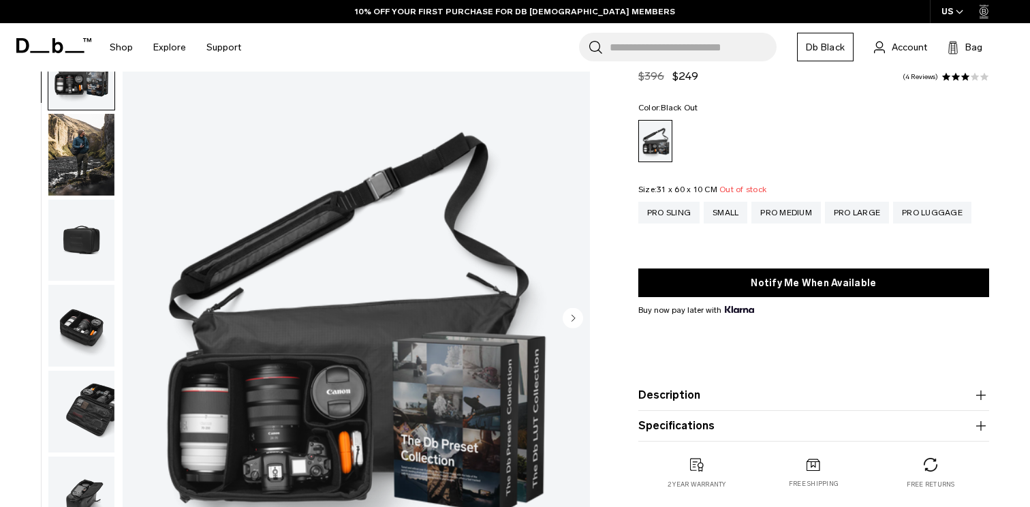
click at [69, 140] on img "button" at bounding box center [81, 155] width 66 height 82
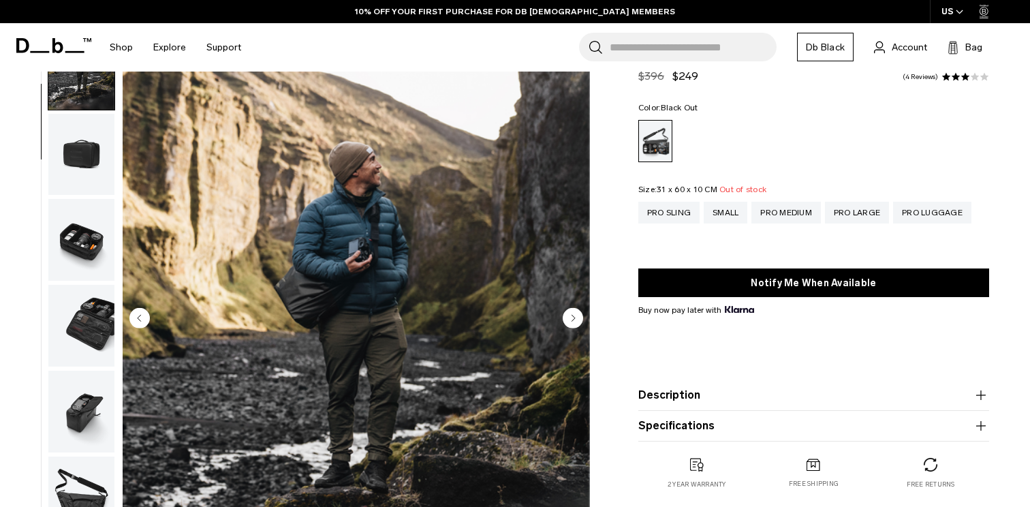
scroll to position [0, 0]
click at [69, 140] on img "button" at bounding box center [81, 155] width 66 height 82
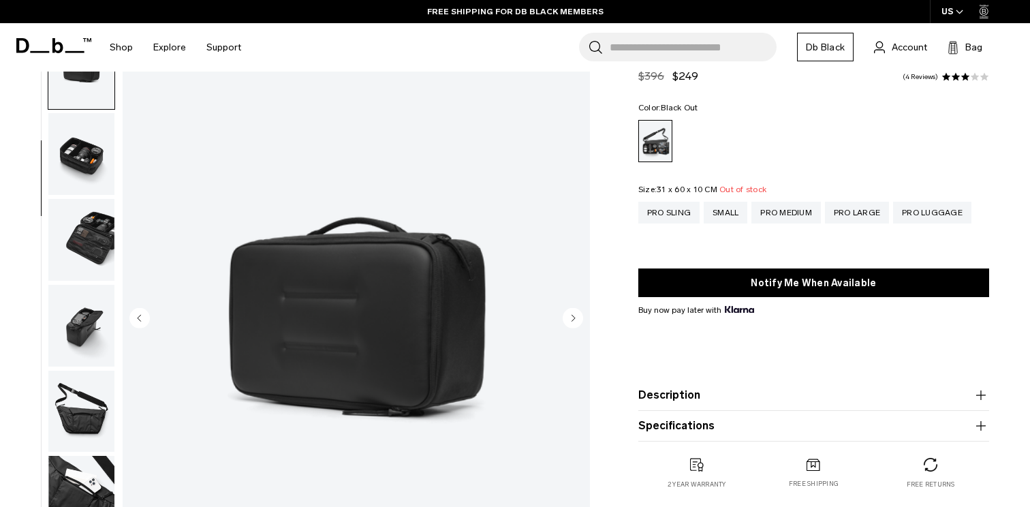
click at [69, 140] on img "button" at bounding box center [81, 154] width 66 height 82
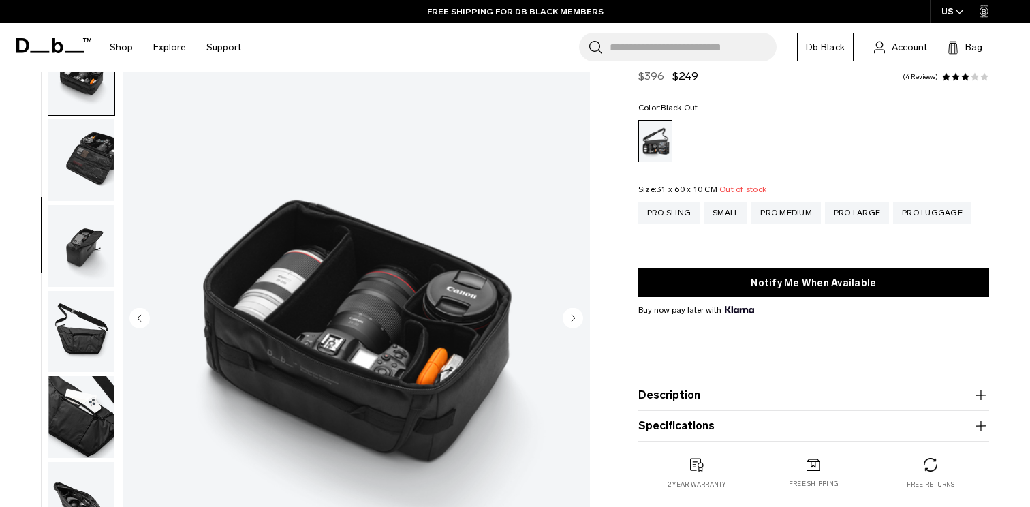
scroll to position [257, 0]
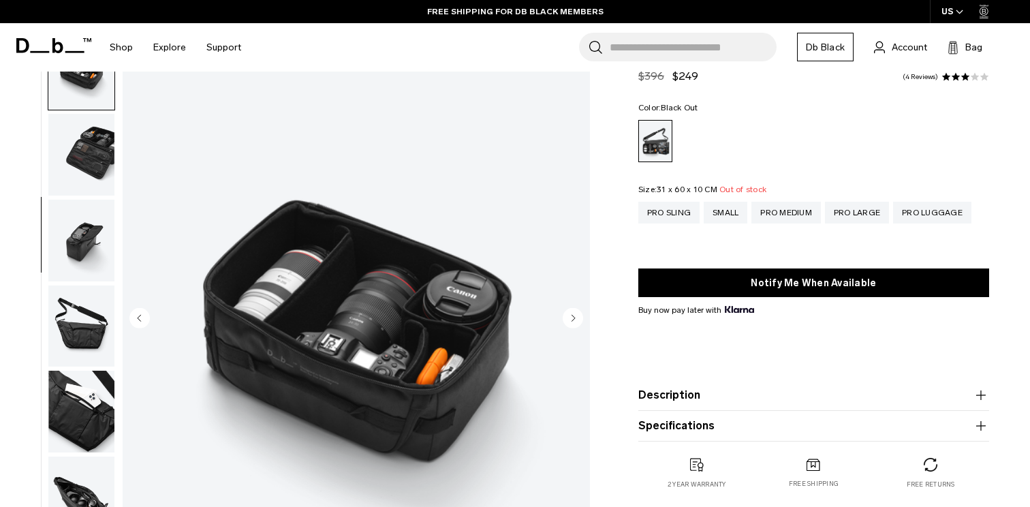
click at [69, 140] on img "button" at bounding box center [81, 155] width 66 height 82
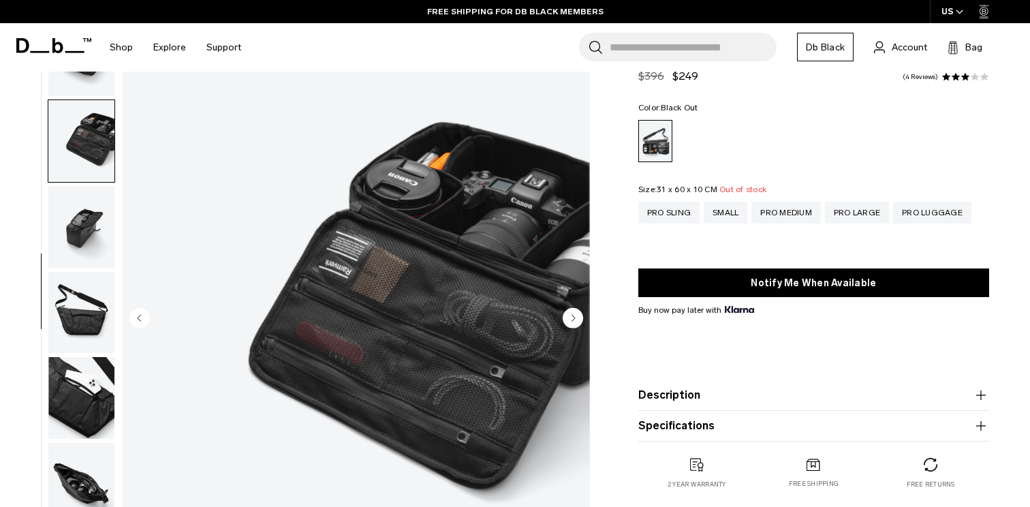
click at [80, 230] on img "button" at bounding box center [81, 227] width 66 height 82
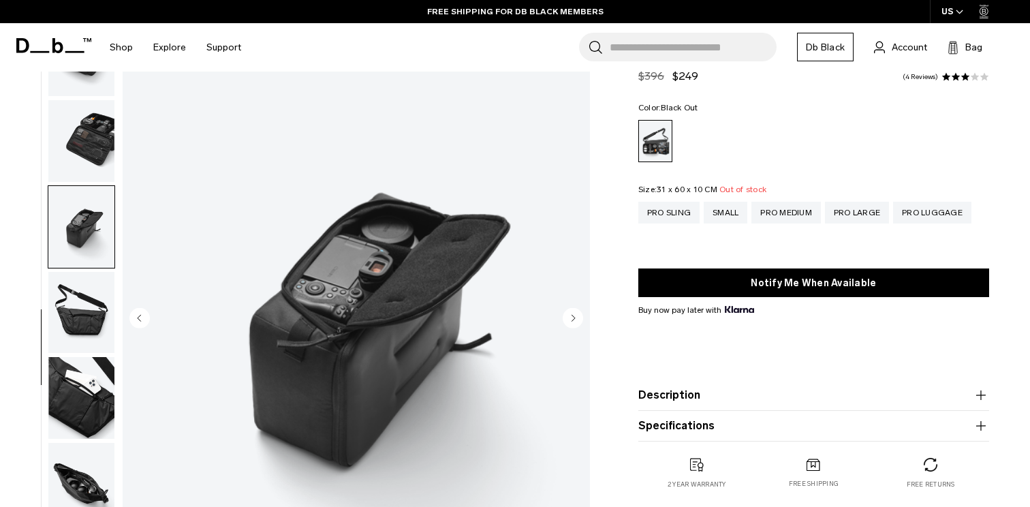
click at [82, 313] on img "button" at bounding box center [81, 313] width 66 height 82
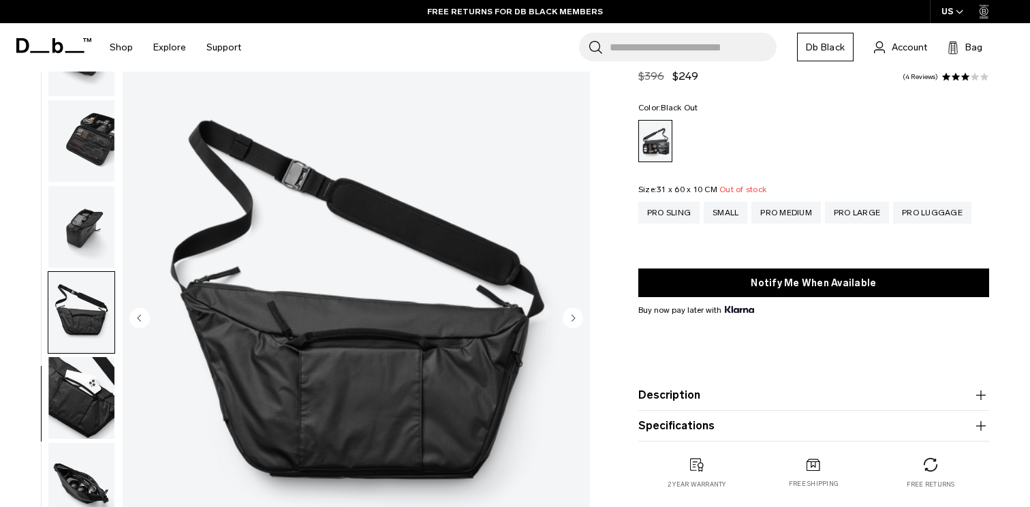
click at [82, 386] on img "button" at bounding box center [81, 398] width 66 height 82
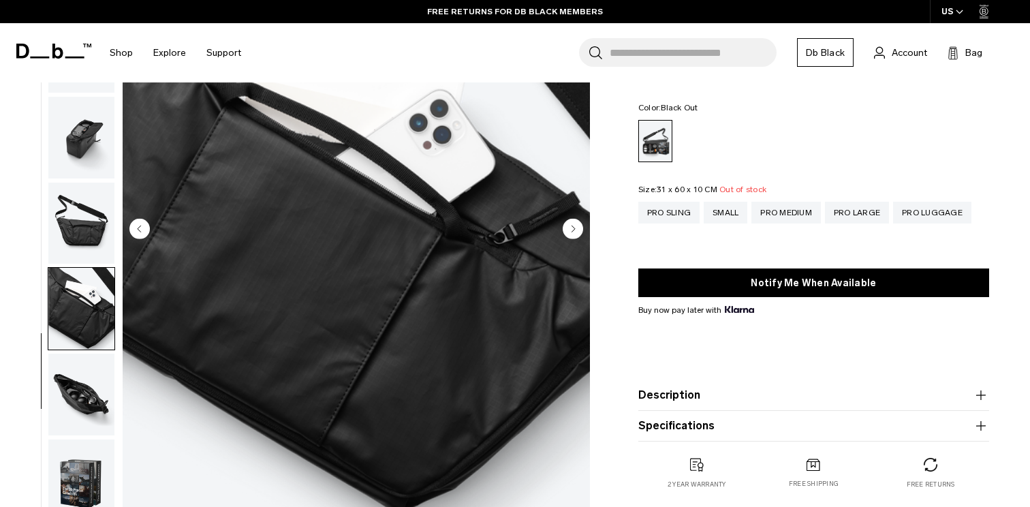
click at [82, 388] on img "button" at bounding box center [81, 395] width 66 height 82
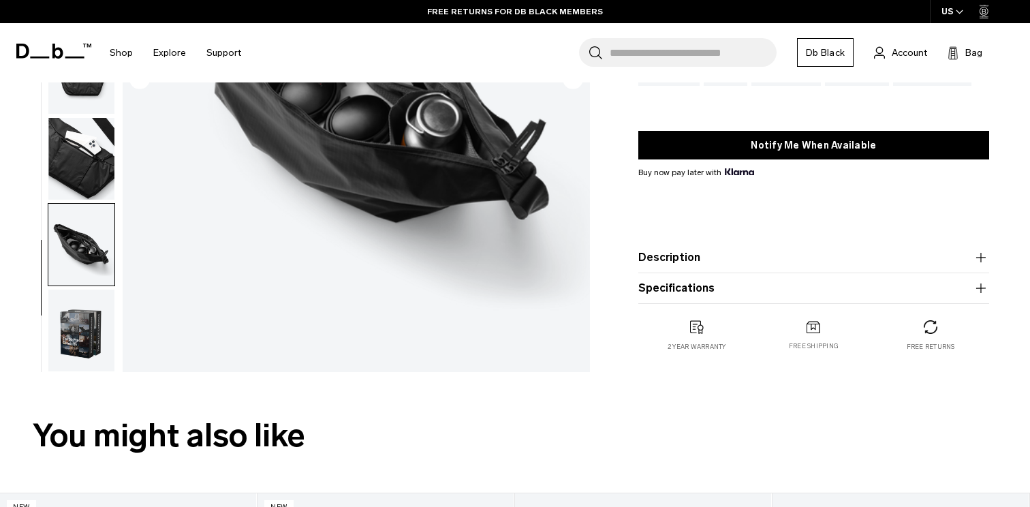
scroll to position [311, 0]
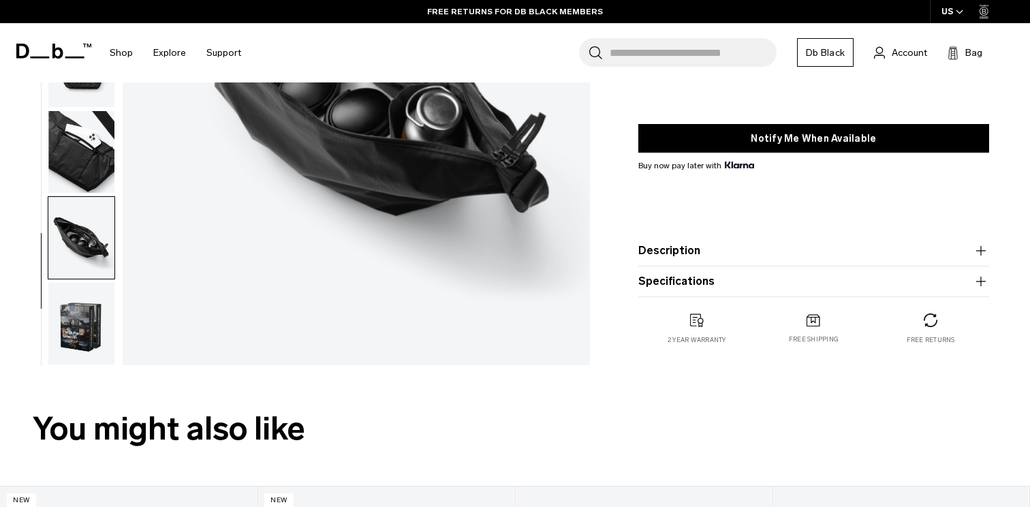
click at [87, 322] on img "button" at bounding box center [81, 324] width 66 height 82
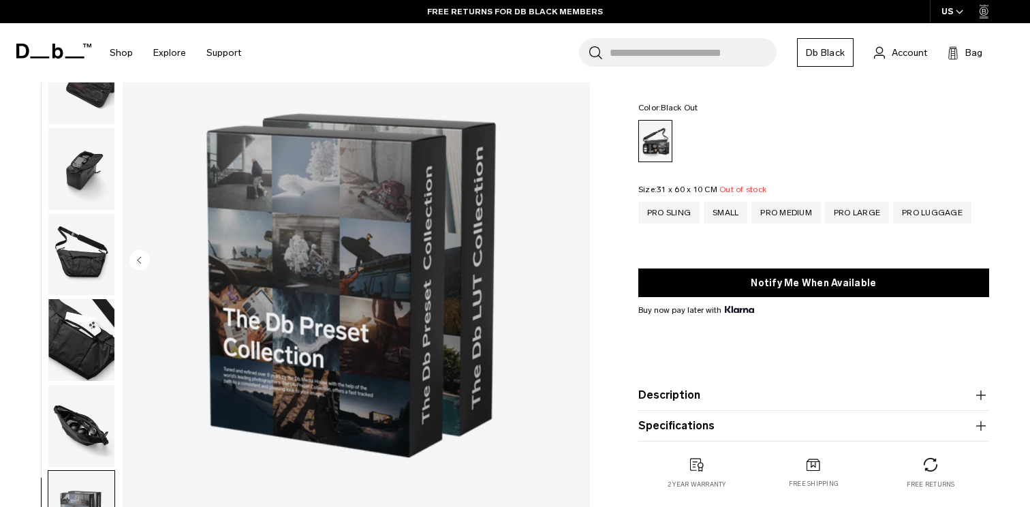
scroll to position [0, 0]
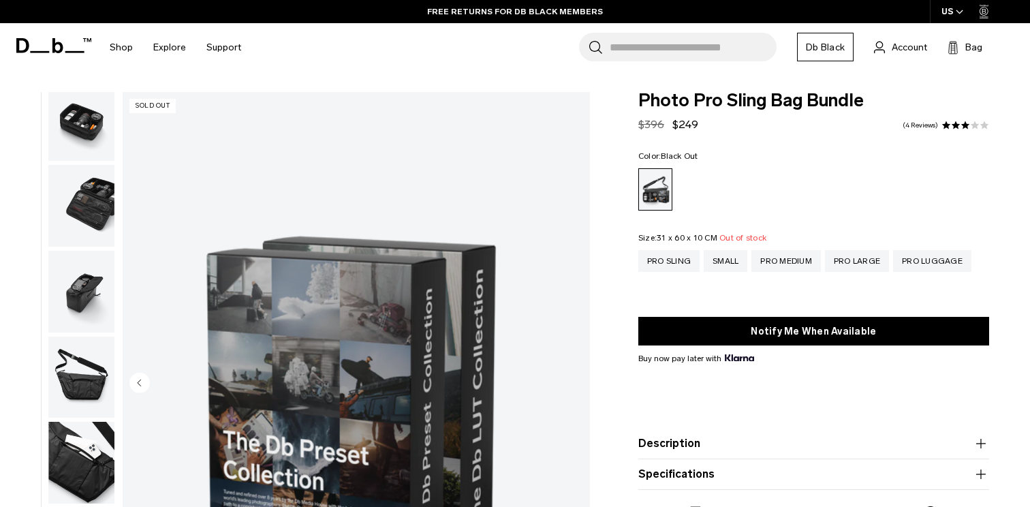
click at [99, 106] on img "button" at bounding box center [81, 120] width 66 height 82
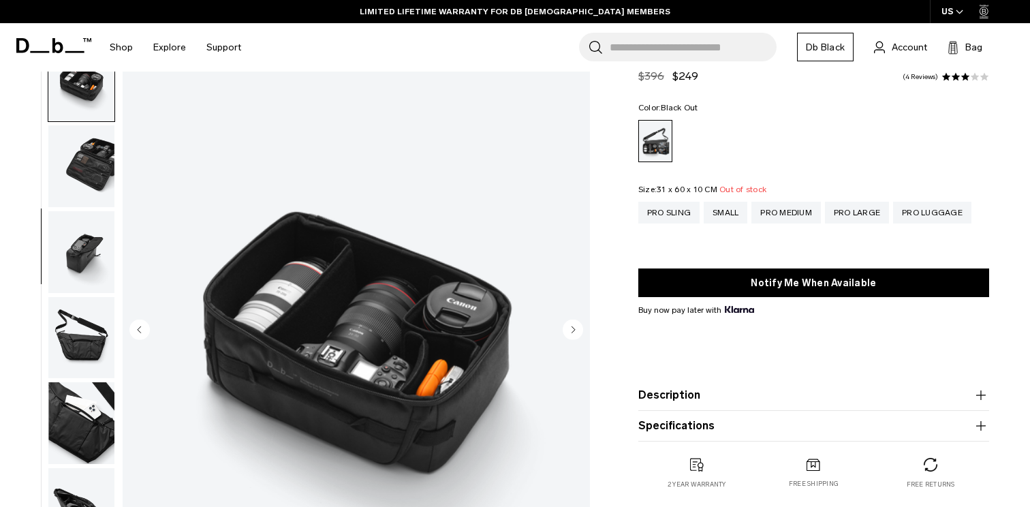
scroll to position [57, 0]
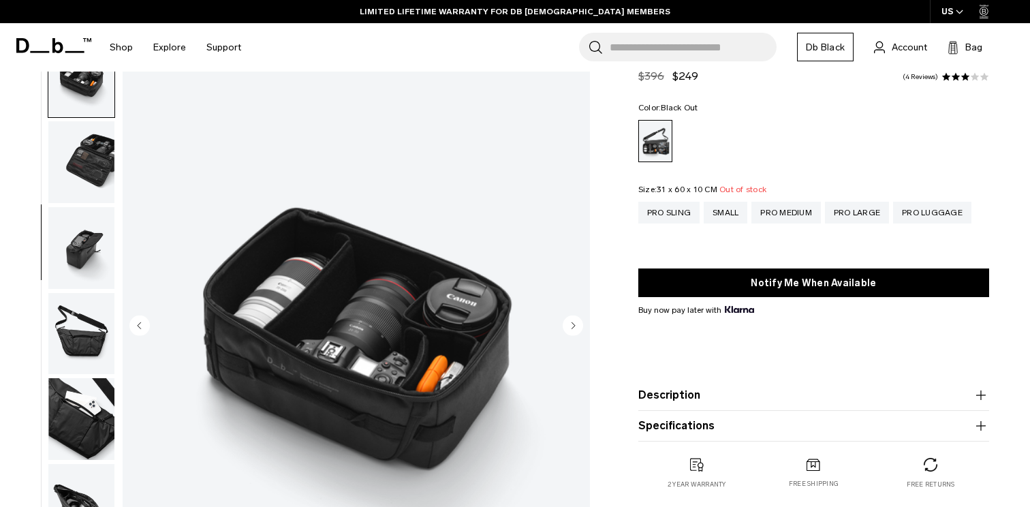
click at [89, 161] on img "button" at bounding box center [81, 162] width 66 height 82
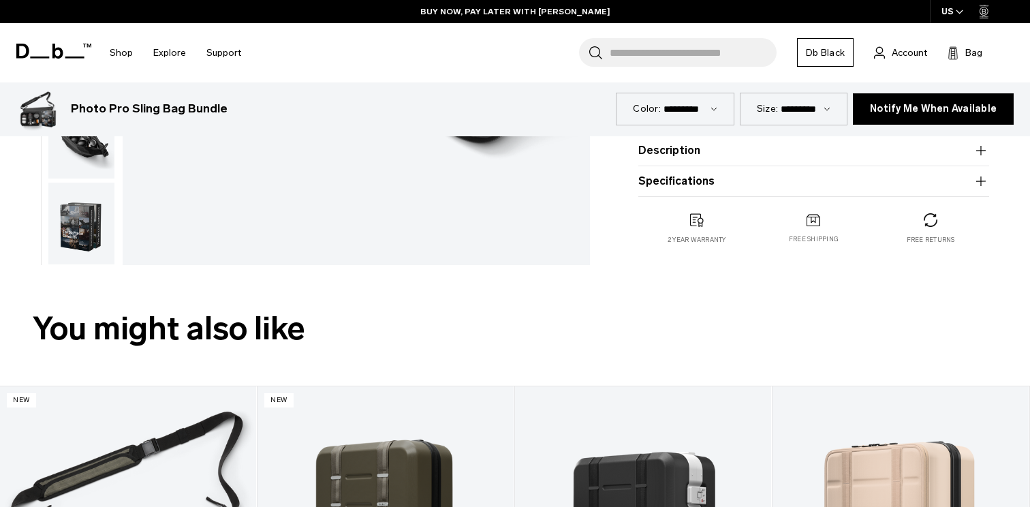
scroll to position [0, 0]
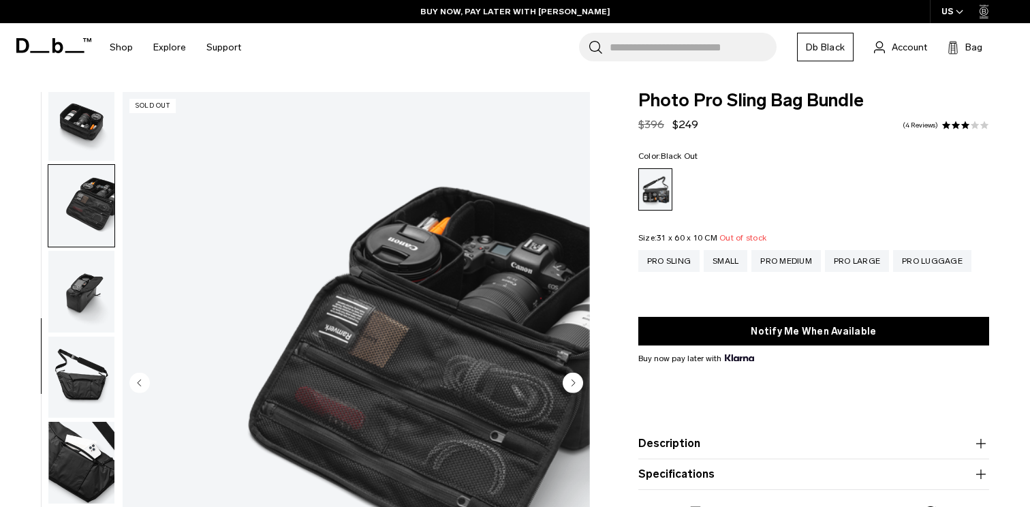
click at [84, 294] on img "button" at bounding box center [81, 292] width 66 height 82
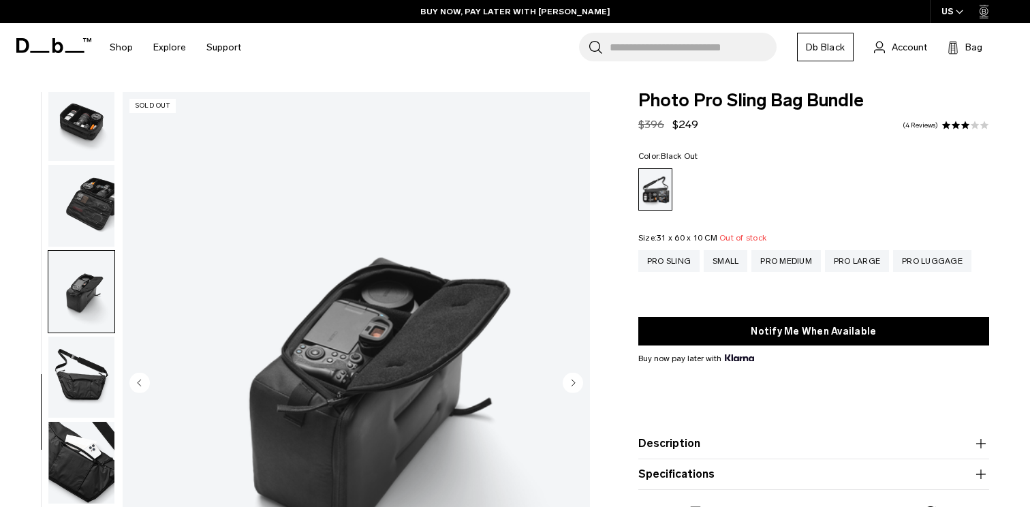
click at [93, 213] on img "button" at bounding box center [81, 206] width 66 height 82
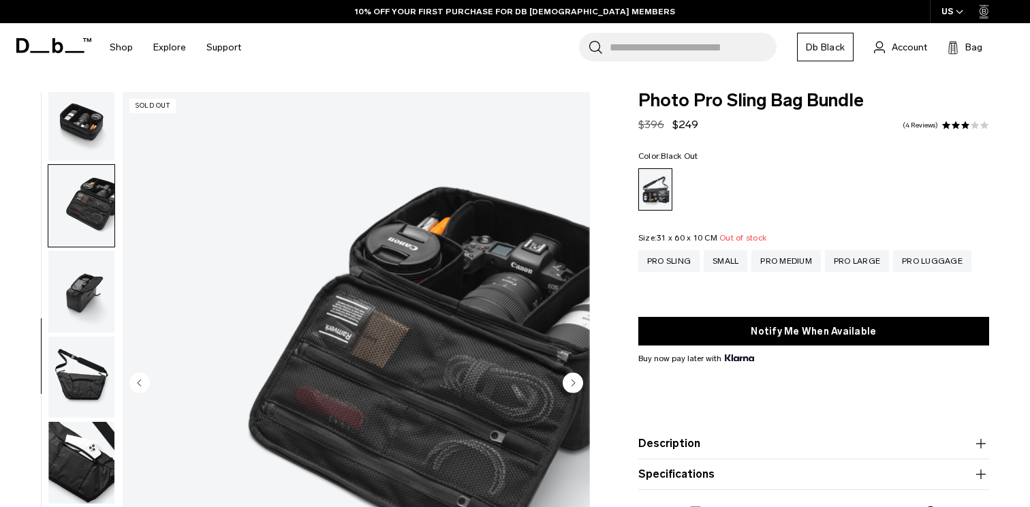
click at [93, 275] on img "button" at bounding box center [81, 292] width 66 height 82
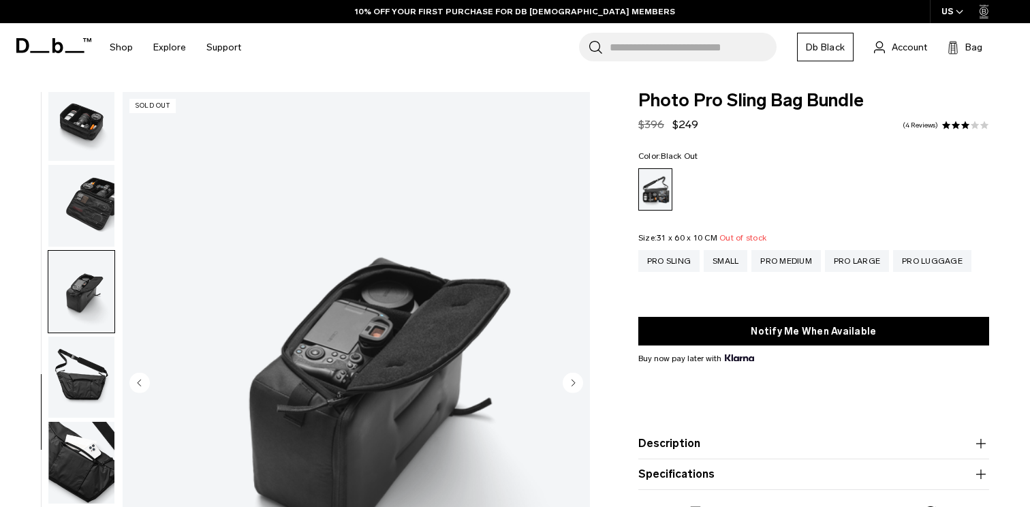
click at [87, 138] on img "button" at bounding box center [81, 120] width 66 height 82
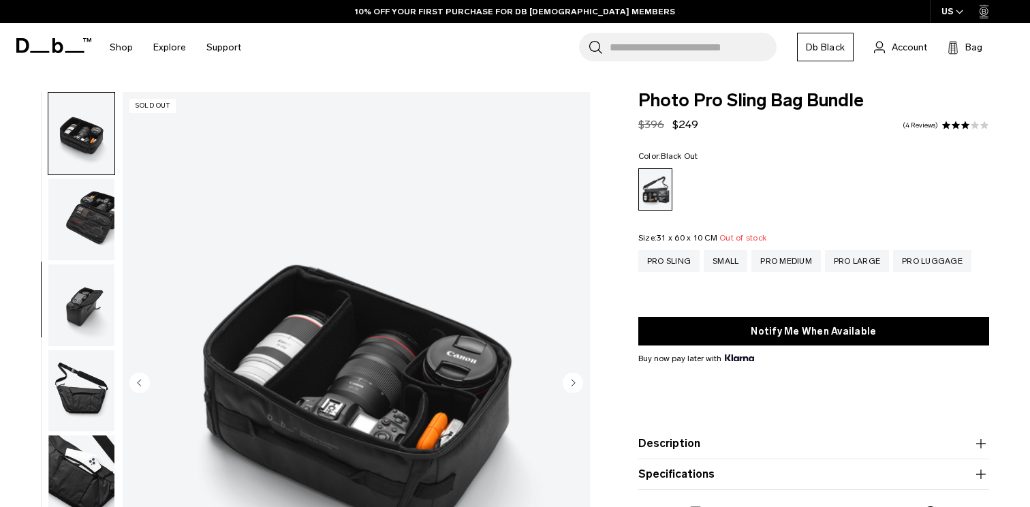
scroll to position [257, 0]
click at [859, 268] on div "Pro Large" at bounding box center [857, 261] width 64 height 22
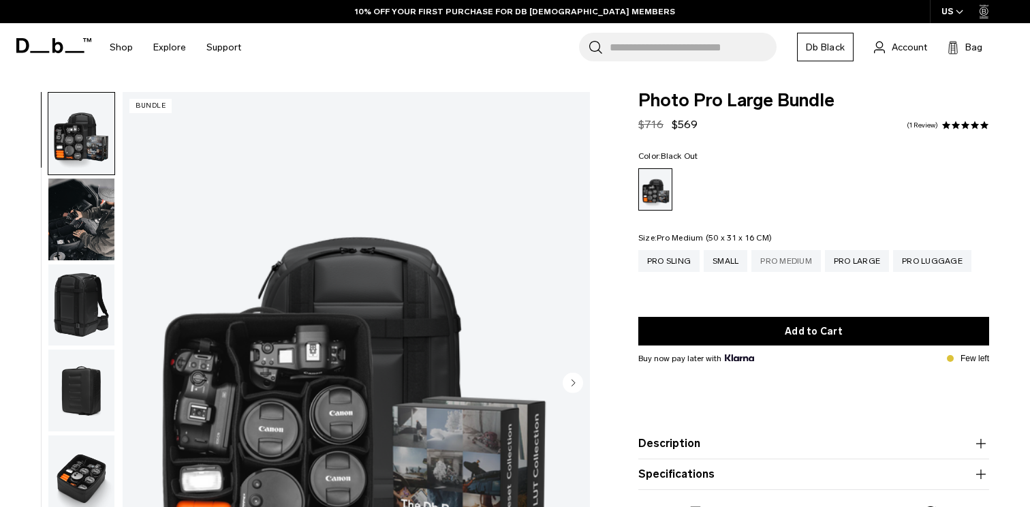
click at [798, 262] on div "Pro Medium" at bounding box center [785, 261] width 69 height 22
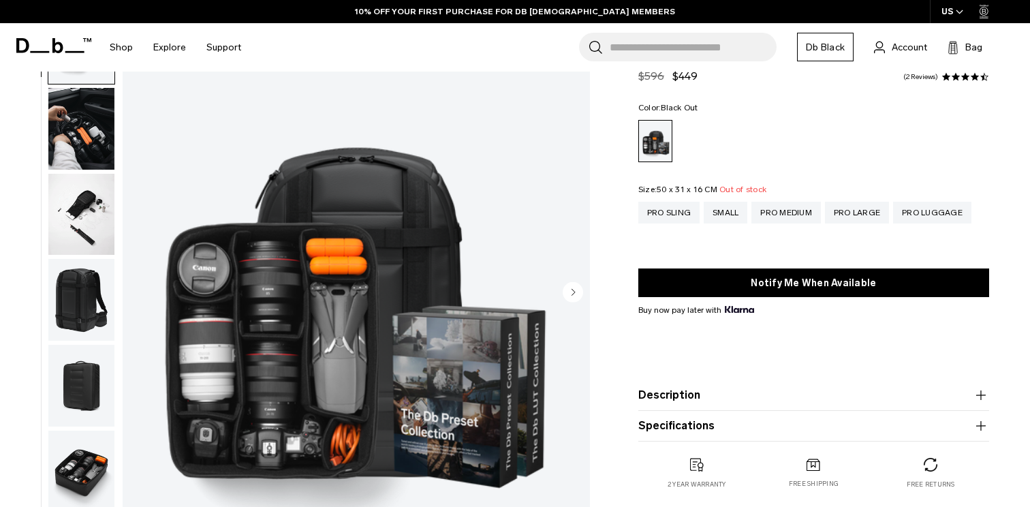
scroll to position [87, 0]
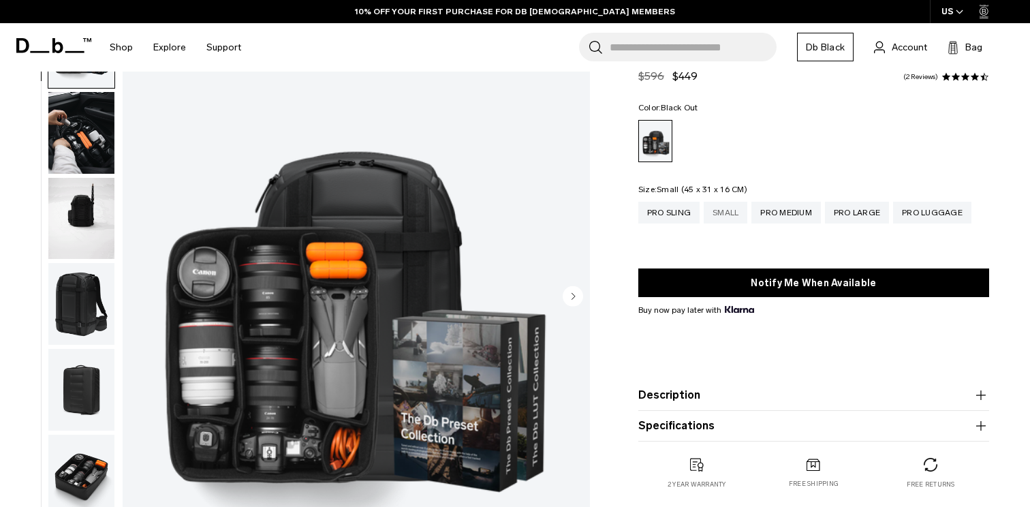
click at [725, 219] on div "Small" at bounding box center [726, 213] width 44 height 22
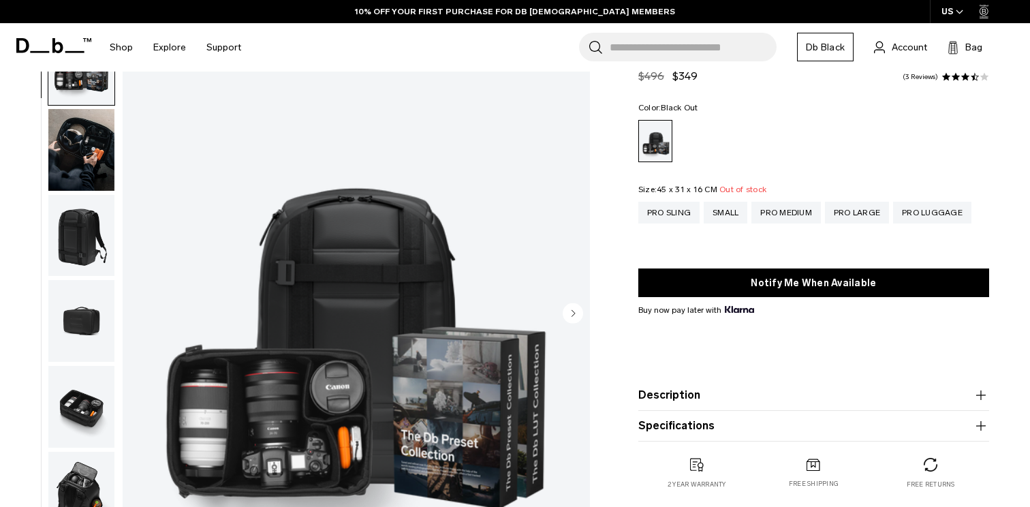
scroll to position [32, 0]
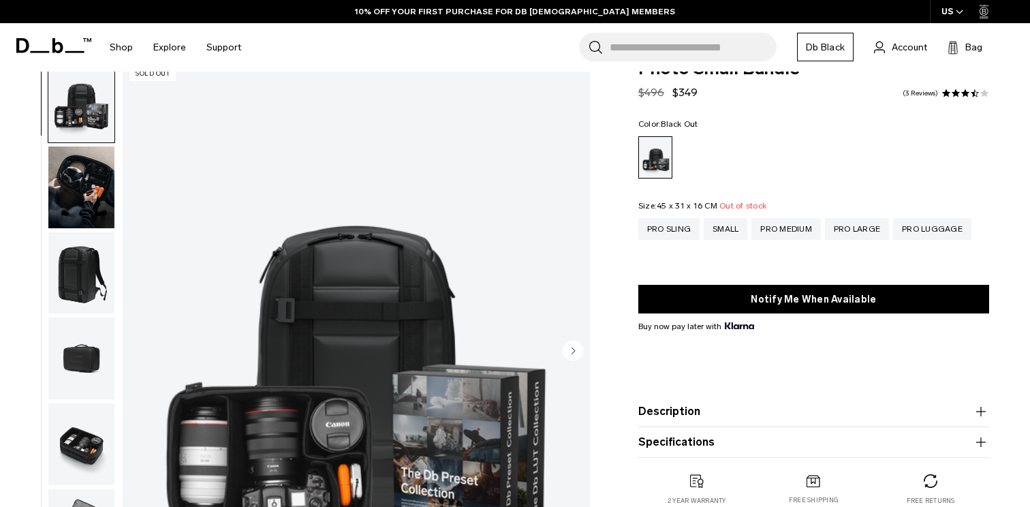
click at [70, 179] on img "button" at bounding box center [81, 187] width 66 height 82
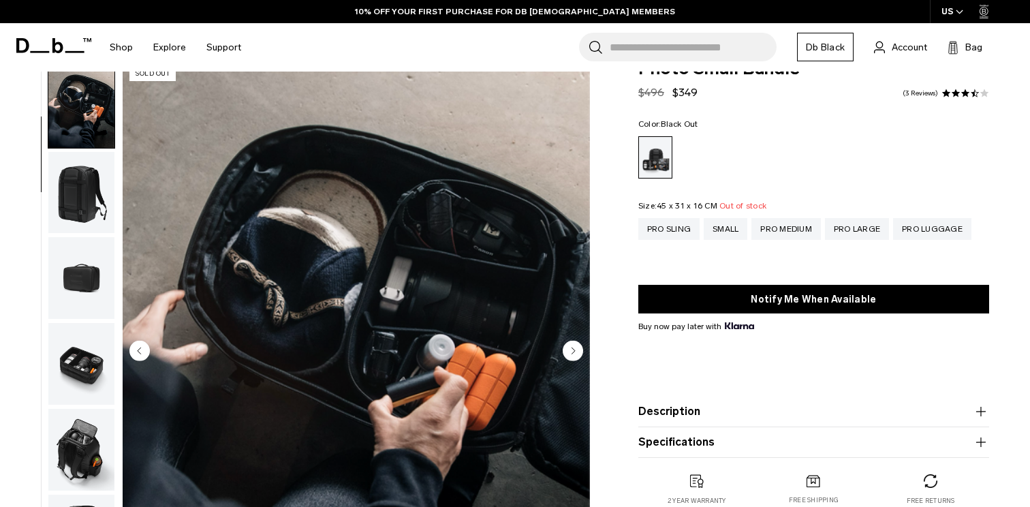
scroll to position [86, 0]
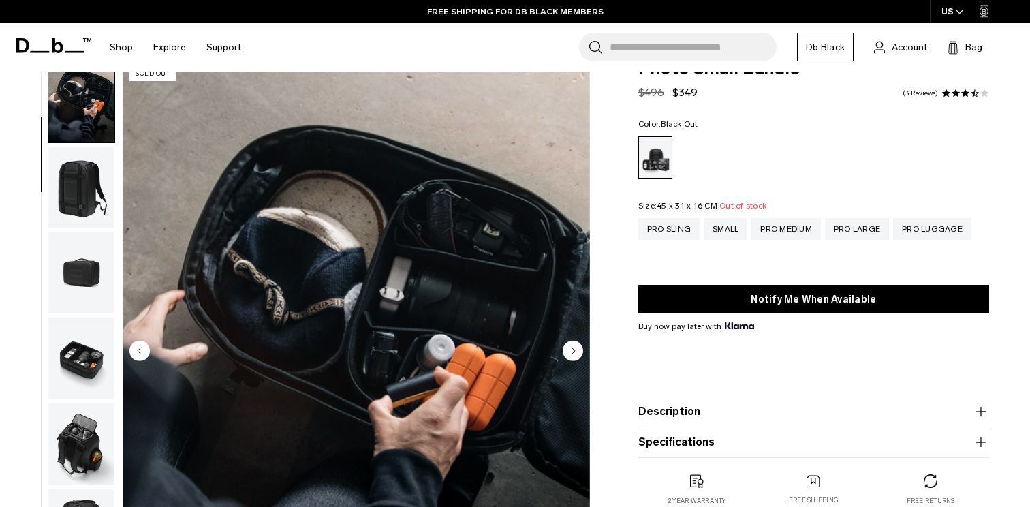
click at [70, 179] on img "button" at bounding box center [81, 187] width 66 height 82
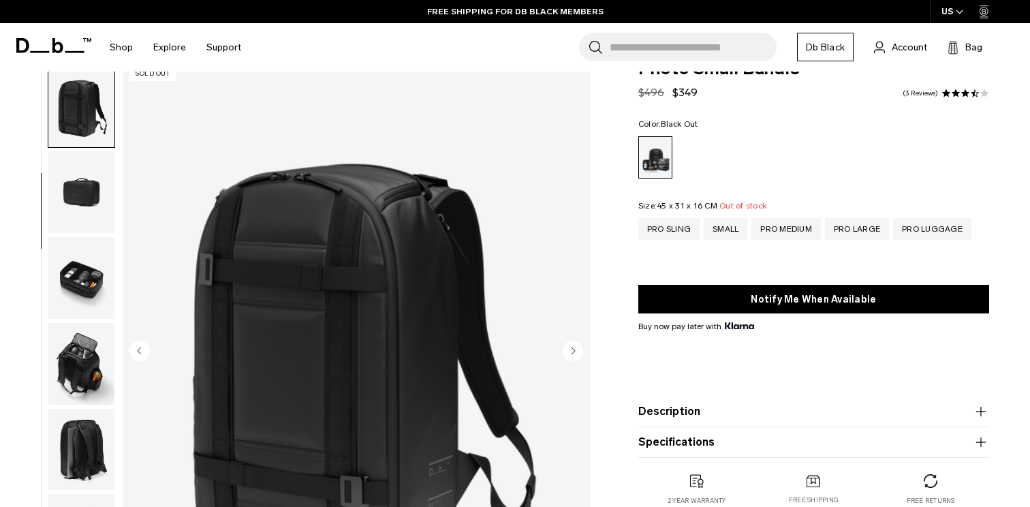
scroll to position [172, 0]
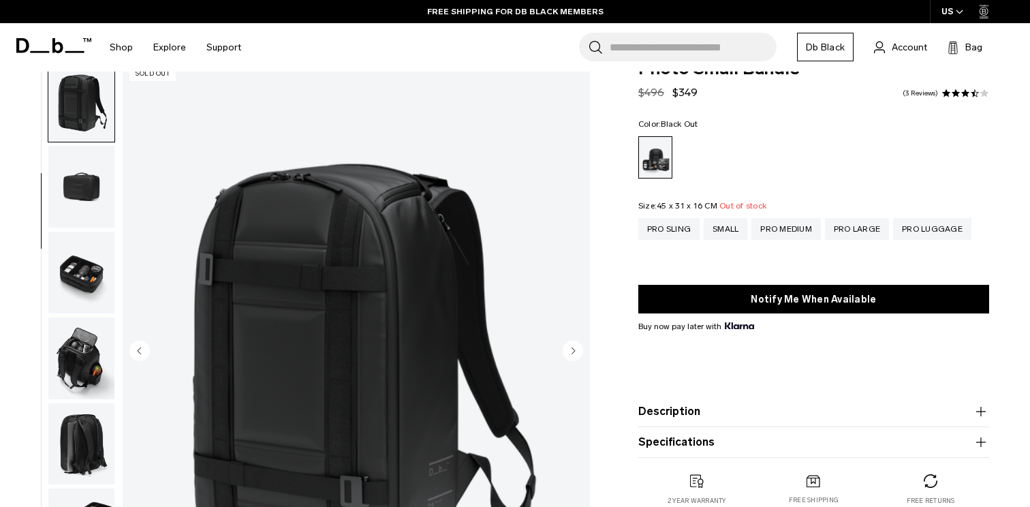
click at [69, 180] on img "button" at bounding box center [81, 187] width 66 height 82
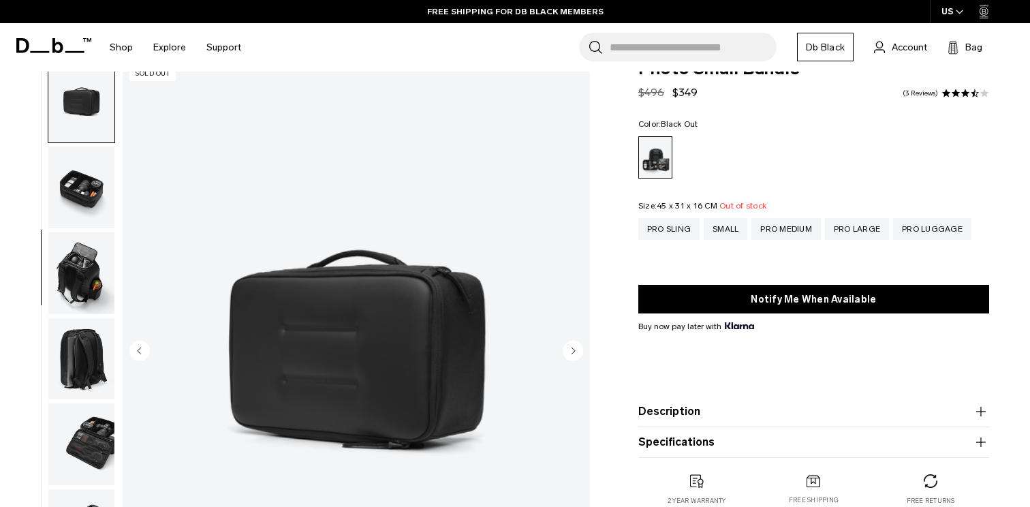
click at [69, 180] on img "button" at bounding box center [81, 187] width 66 height 82
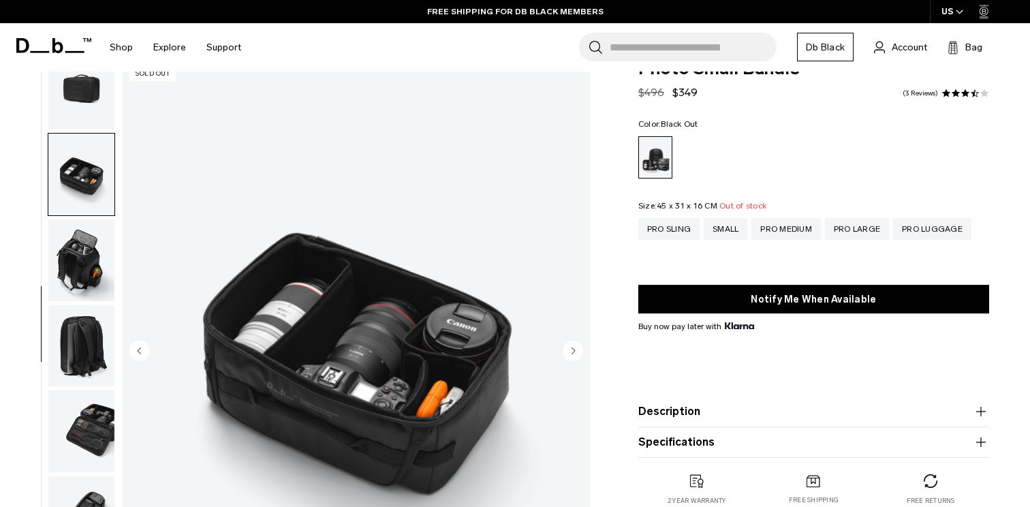
scroll to position [270, 0]
click at [69, 180] on img "button" at bounding box center [81, 174] width 66 height 82
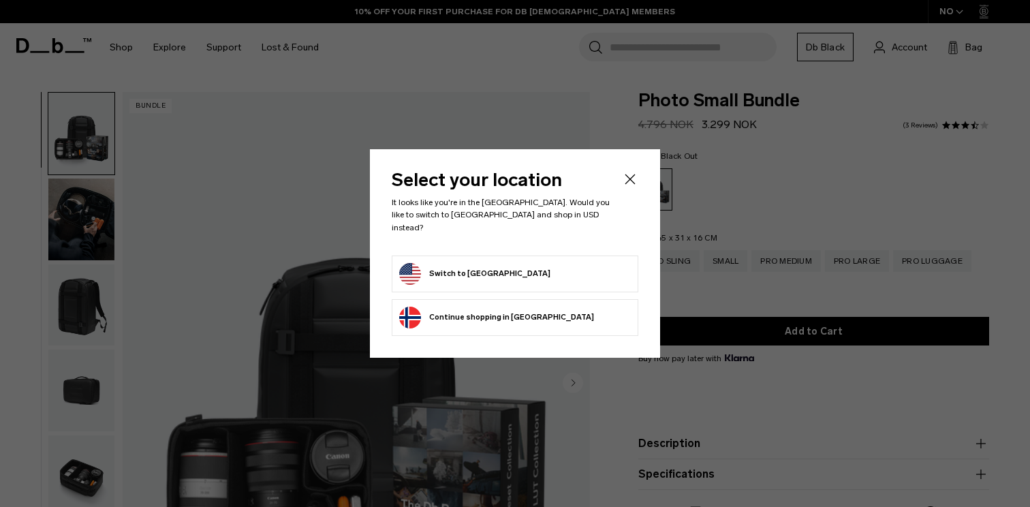
click at [560, 263] on form "Switch to United States" at bounding box center [515, 274] width 232 height 22
click at [468, 272] on button "Switch to United States" at bounding box center [474, 274] width 151 height 22
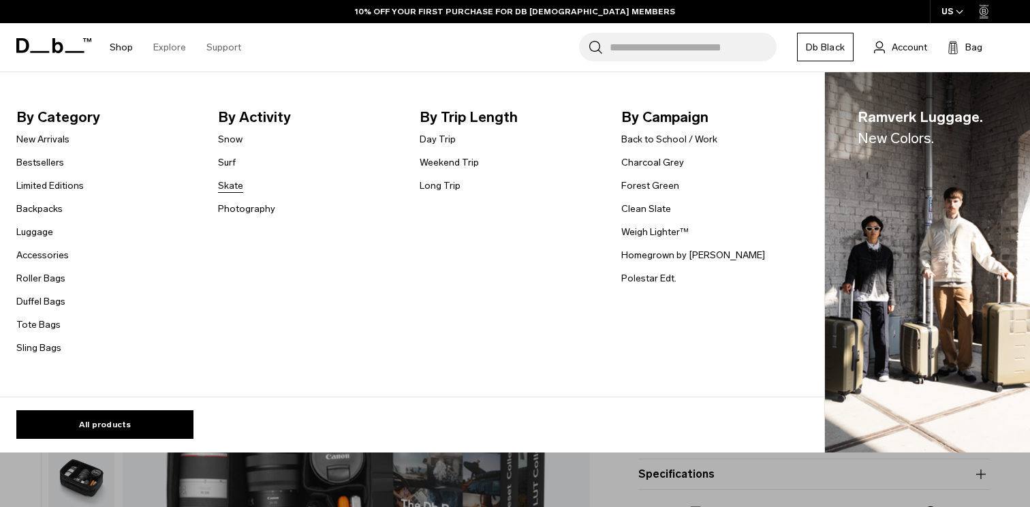
click at [228, 187] on link "Skate" at bounding box center [230, 185] width 25 height 14
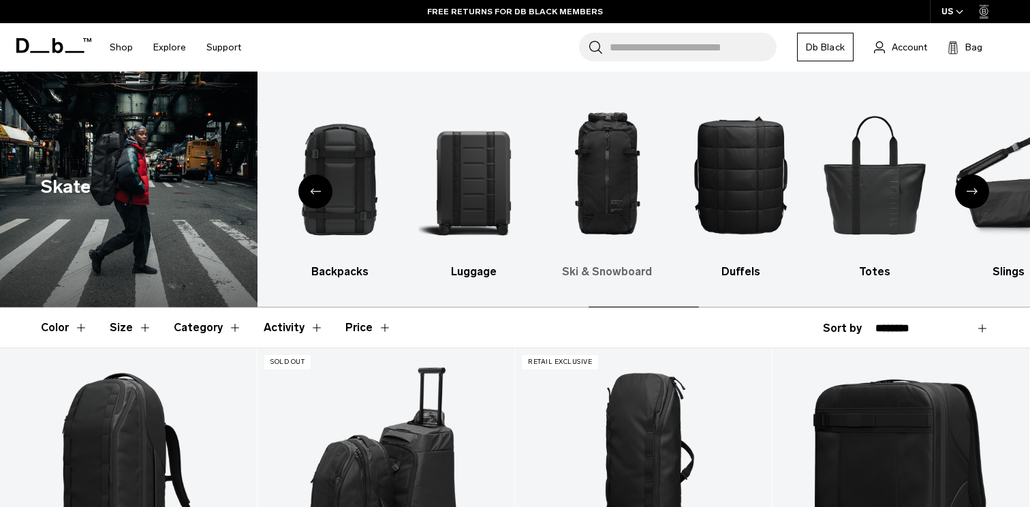
click at [606, 178] on img "4 / 10" at bounding box center [607, 174] width 110 height 165
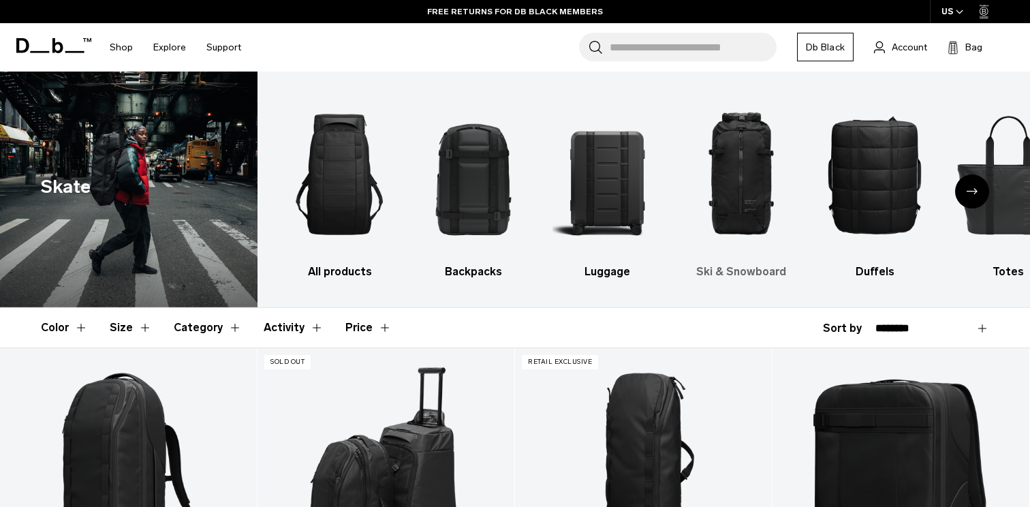
click at [725, 172] on img "4 / 10" at bounding box center [741, 174] width 110 height 165
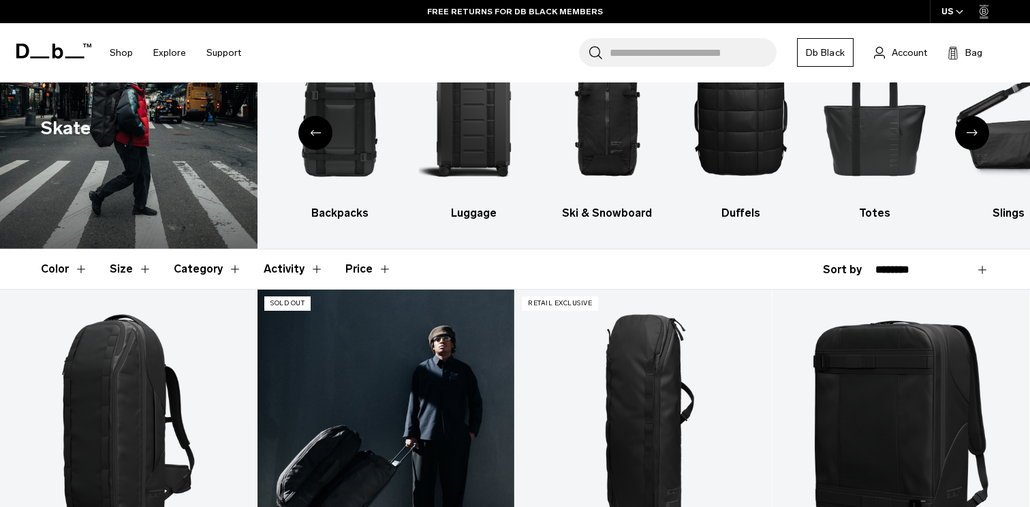
scroll to position [48, 0]
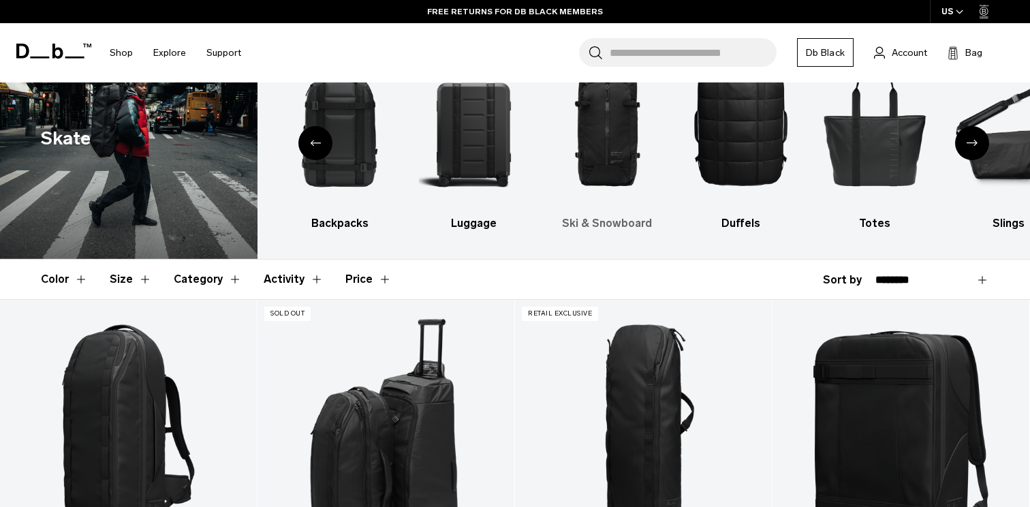
click at [597, 226] on h3 "Ski & Snowboard" at bounding box center [607, 223] width 110 height 16
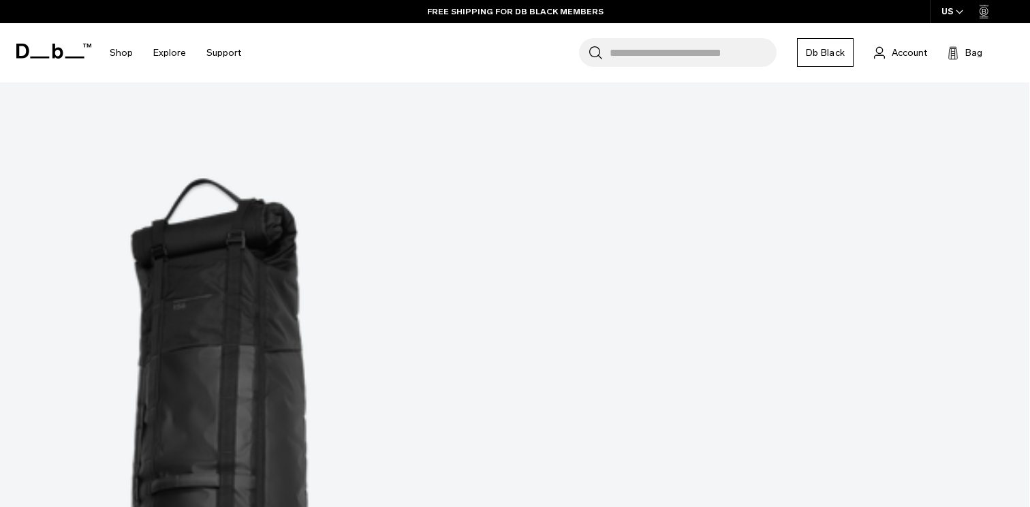
scroll to position [221, 0]
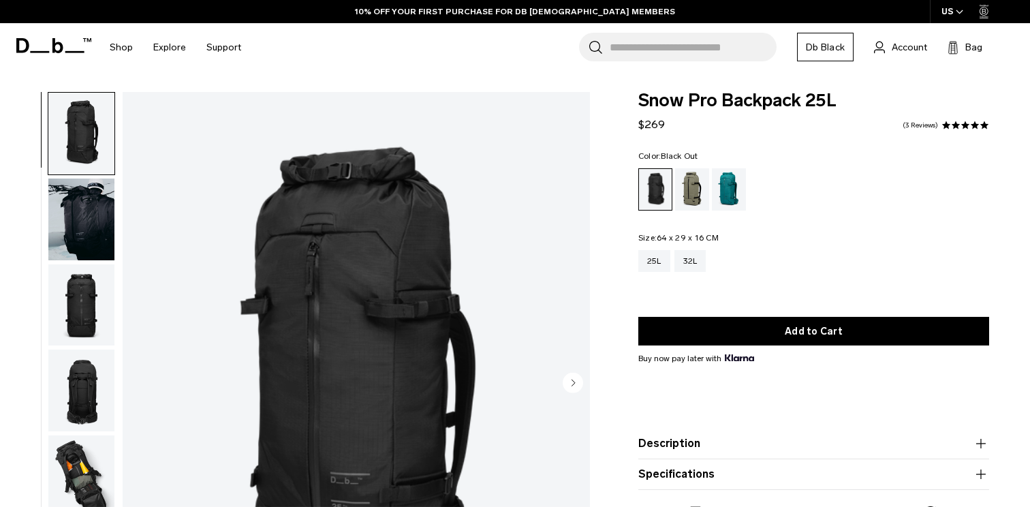
click at [97, 213] on img "button" at bounding box center [81, 219] width 66 height 82
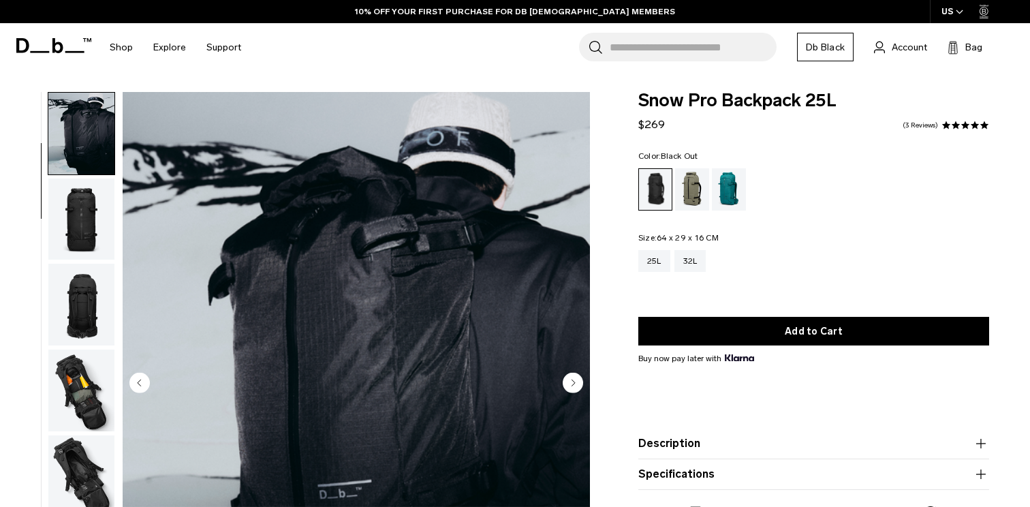
click at [97, 213] on img "button" at bounding box center [81, 219] width 66 height 82
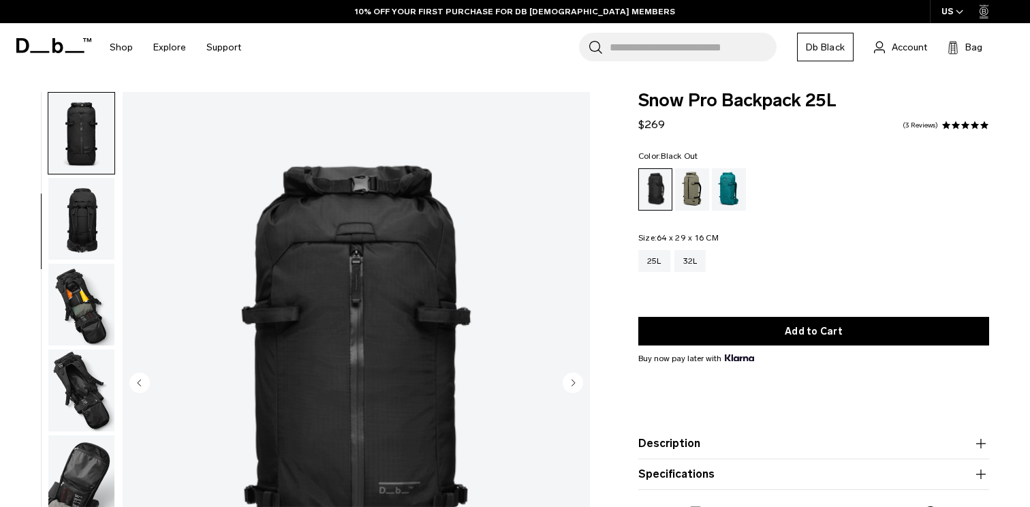
click at [97, 213] on img "button" at bounding box center [81, 219] width 66 height 82
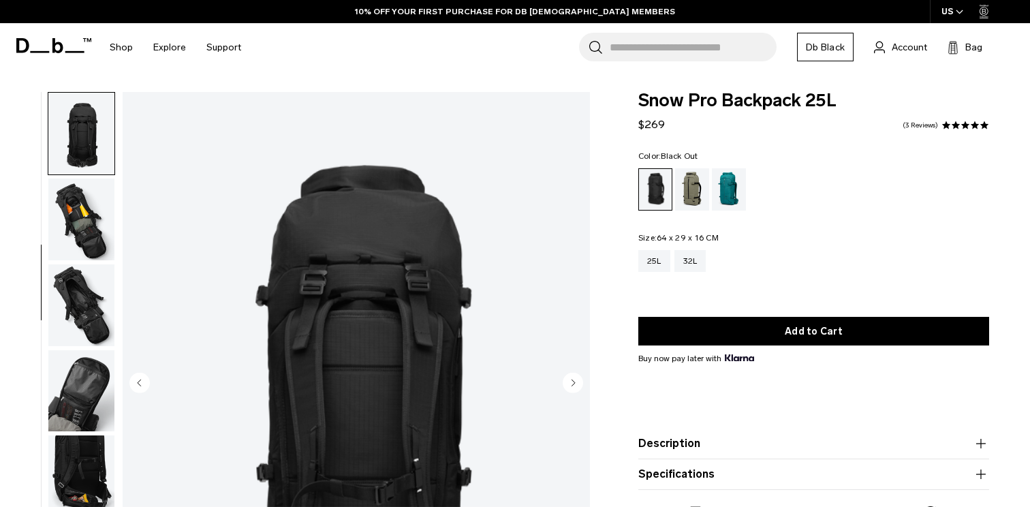
click at [97, 213] on img "button" at bounding box center [81, 219] width 66 height 82
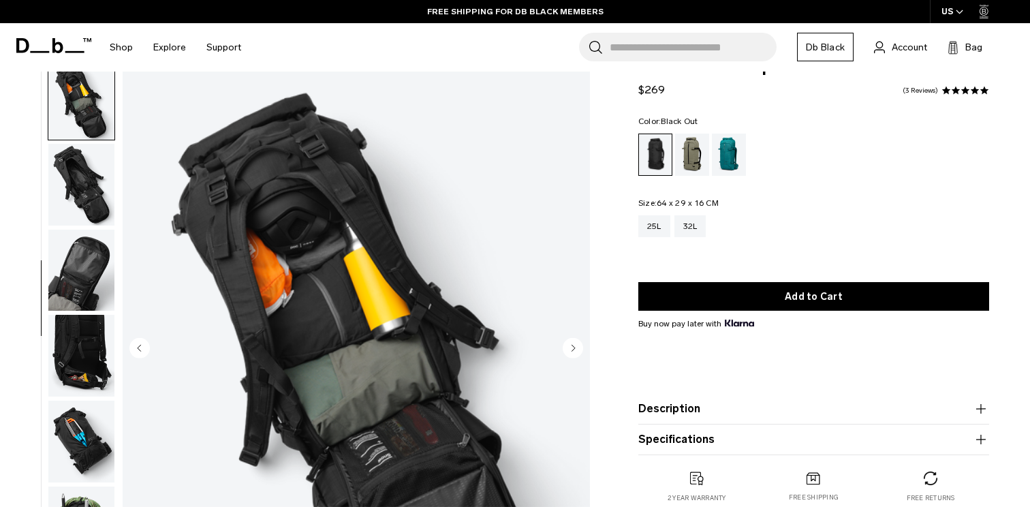
scroll to position [33, 0]
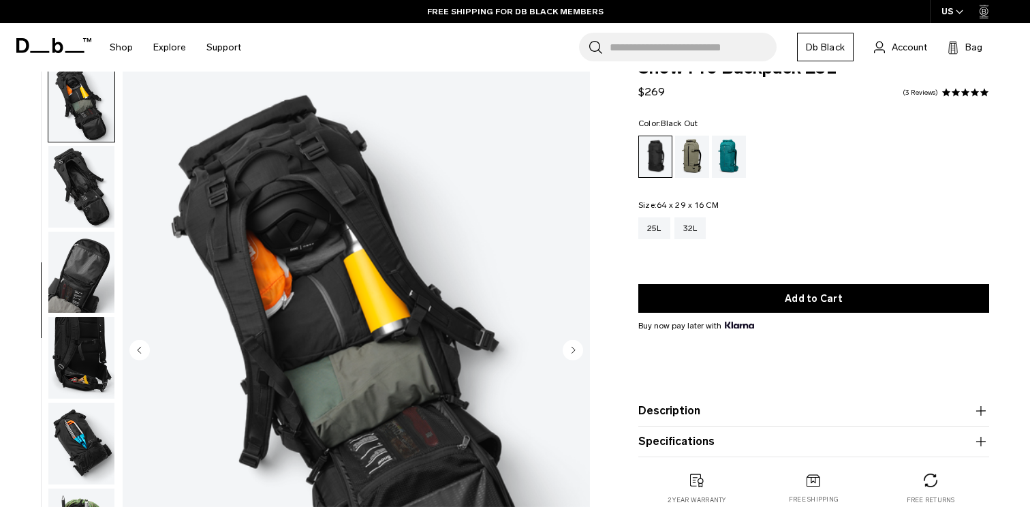
click at [104, 181] on img "button" at bounding box center [81, 187] width 66 height 82
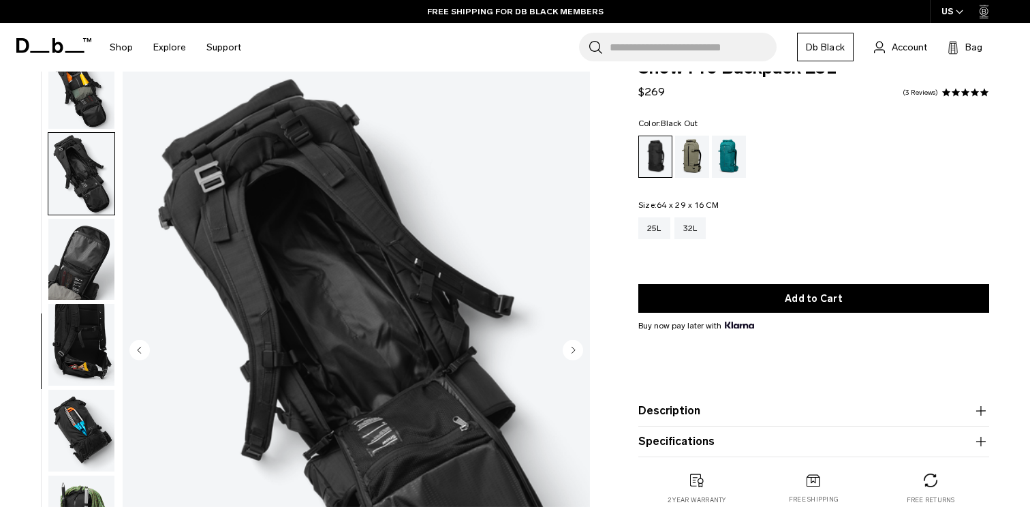
scroll to position [356, 0]
click at [92, 248] on img "button" at bounding box center [81, 260] width 66 height 82
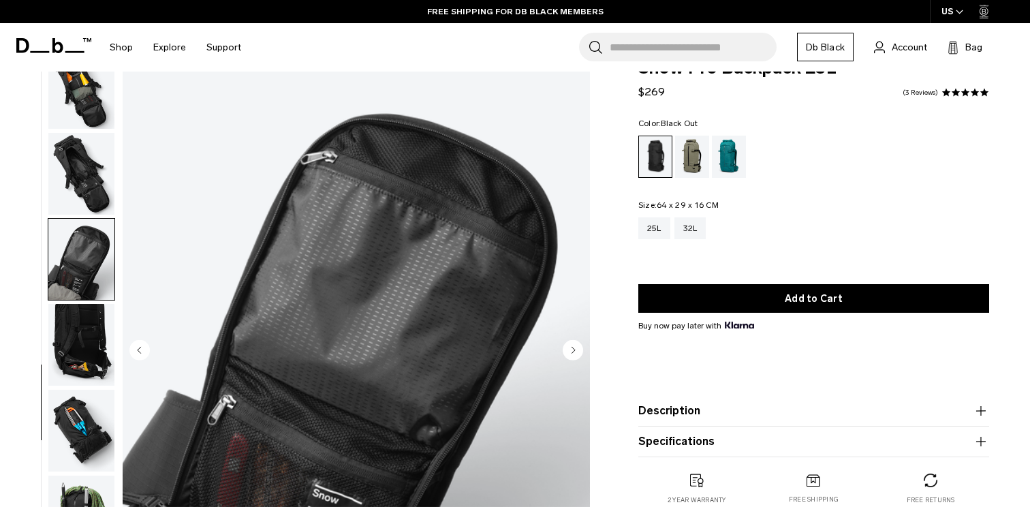
click at [89, 326] on img "button" at bounding box center [81, 345] width 66 height 82
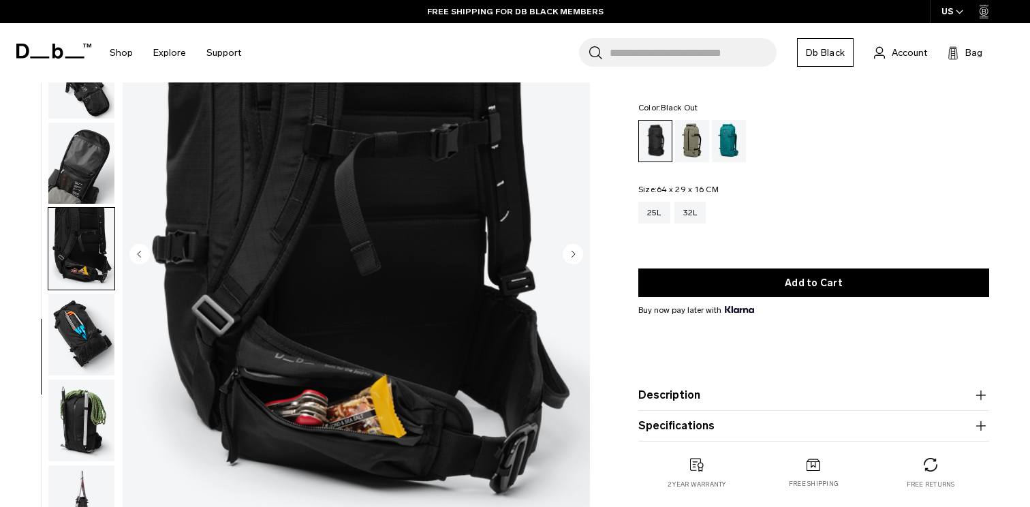
click at [89, 326] on img "button" at bounding box center [81, 335] width 66 height 82
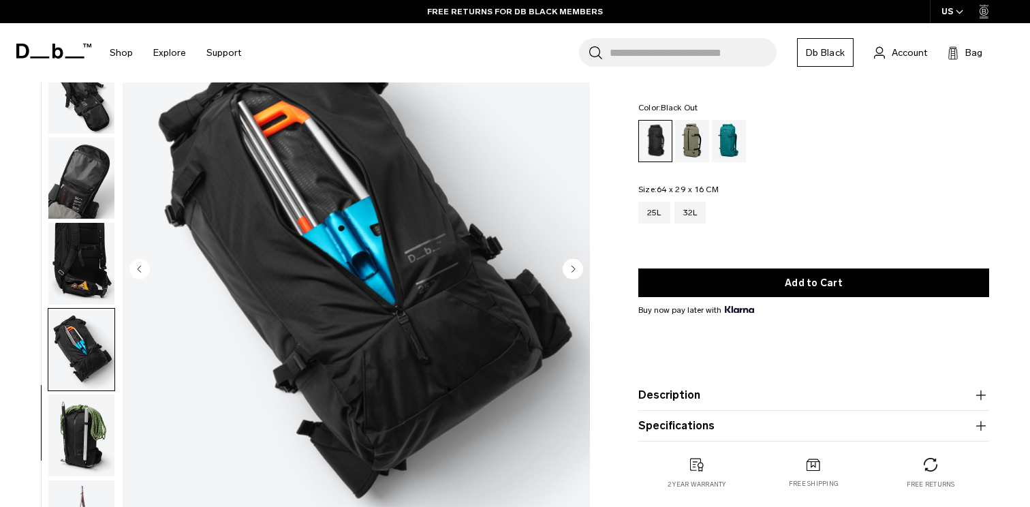
scroll to position [116, 0]
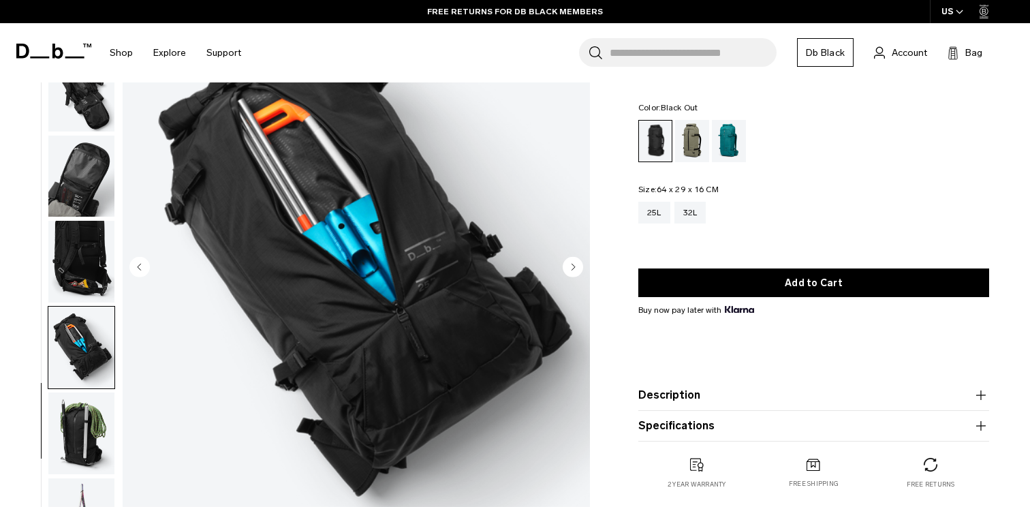
click at [82, 418] on img "button" at bounding box center [81, 433] width 66 height 82
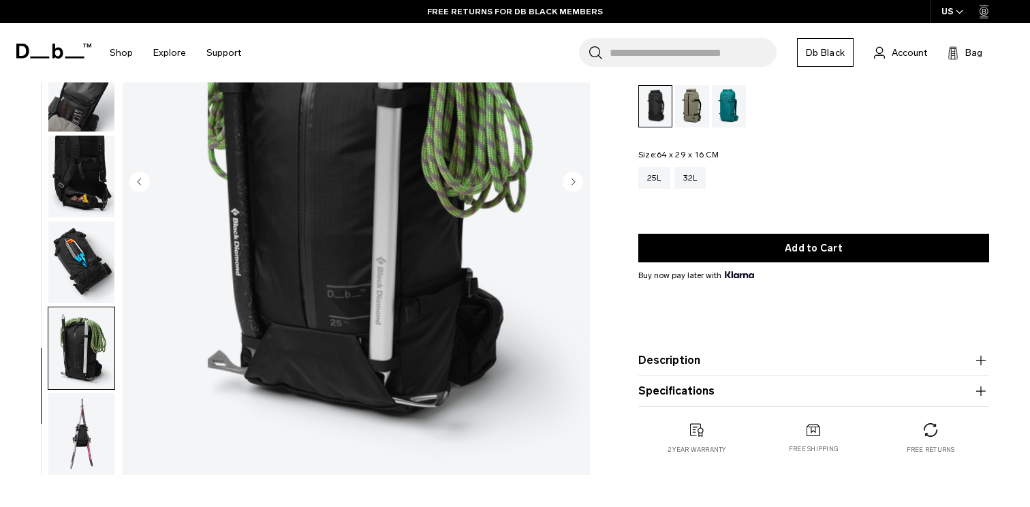
scroll to position [206, 0]
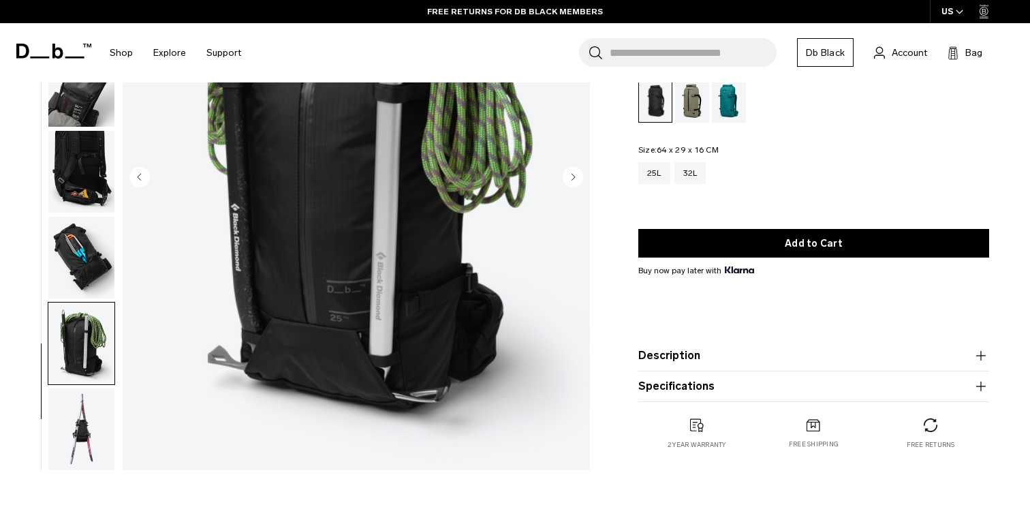
click at [80, 418] on img "button" at bounding box center [81, 429] width 66 height 82
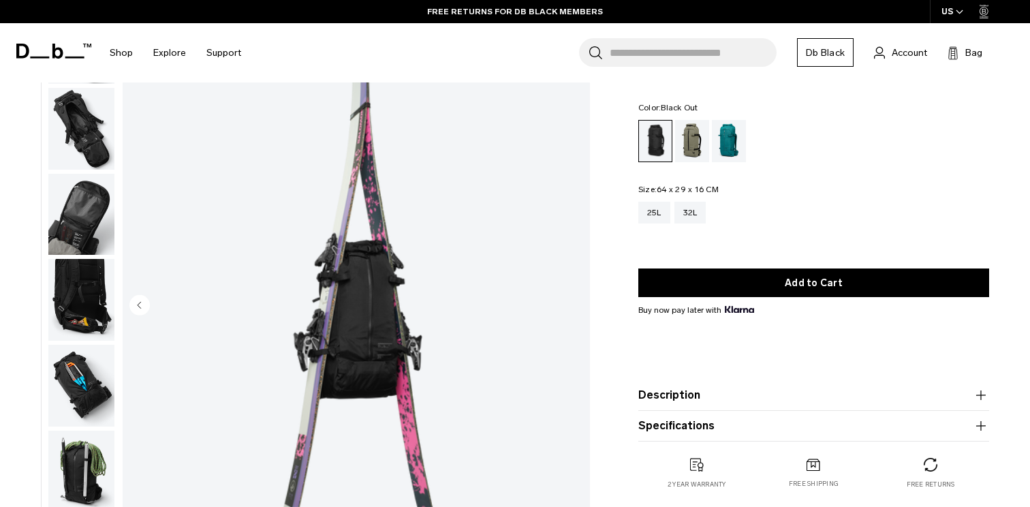
scroll to position [71, 0]
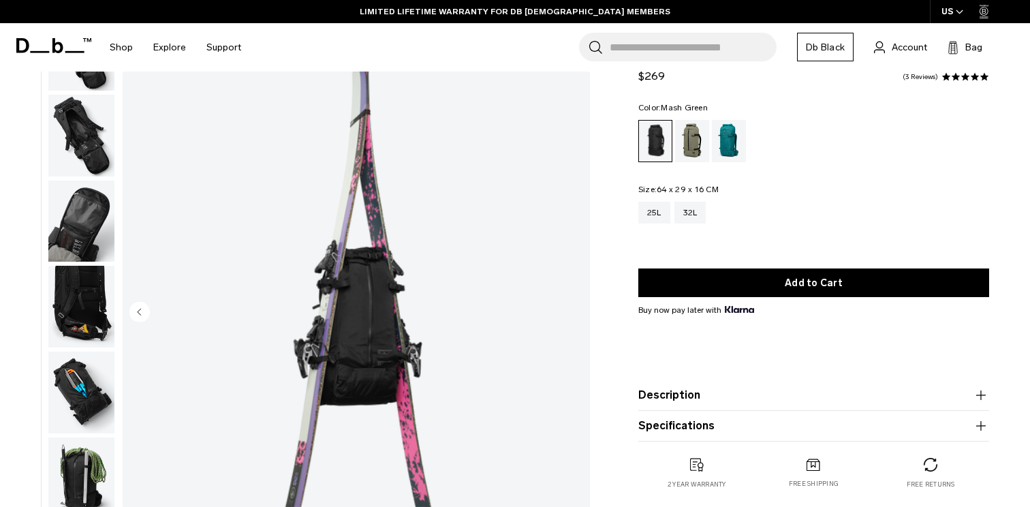
click at [693, 142] on div "Mash Green" at bounding box center [692, 141] width 35 height 42
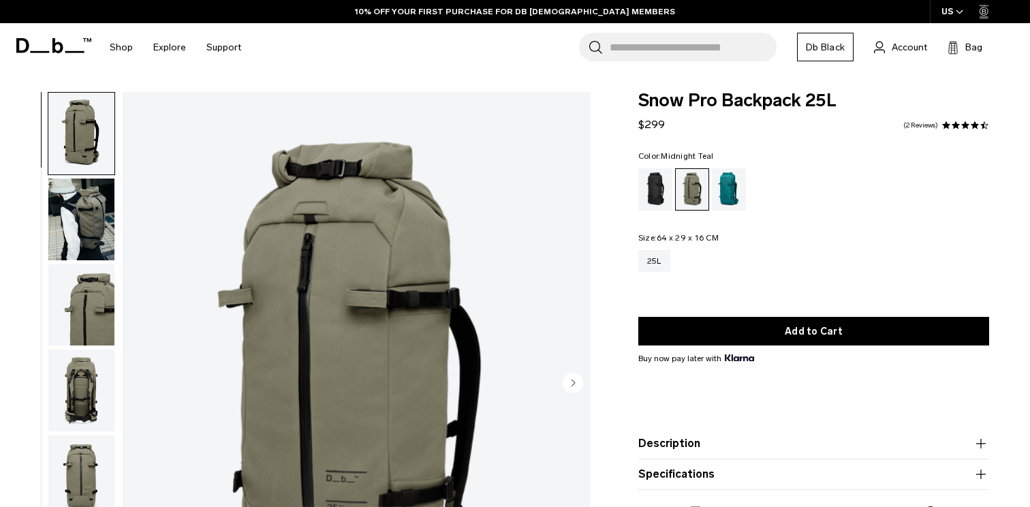
click at [730, 183] on div "Midnight Teal" at bounding box center [729, 189] width 35 height 42
